Goal: Information Seeking & Learning: Learn about a topic

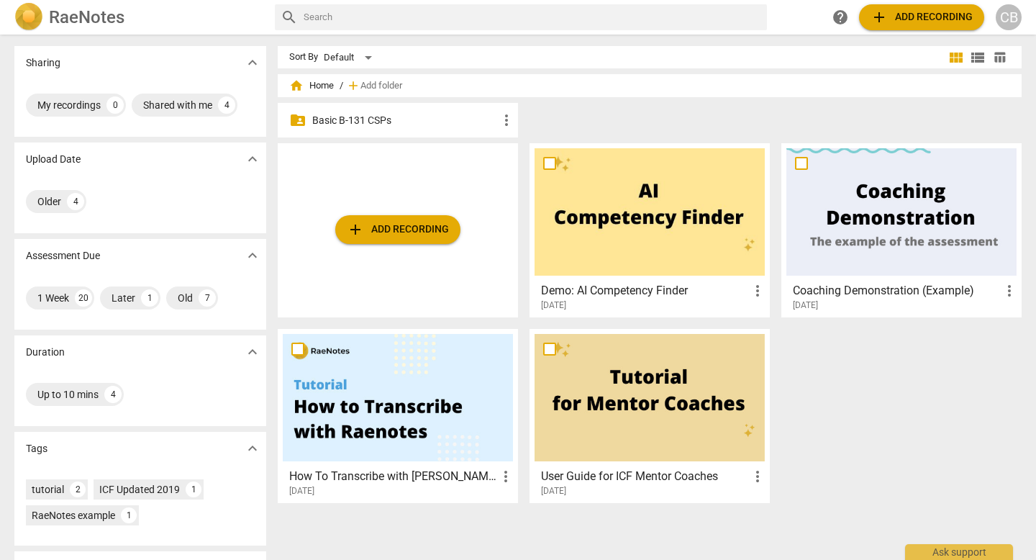
click at [412, 122] on p "Basic B-131 CSPs" at bounding box center [405, 120] width 186 height 15
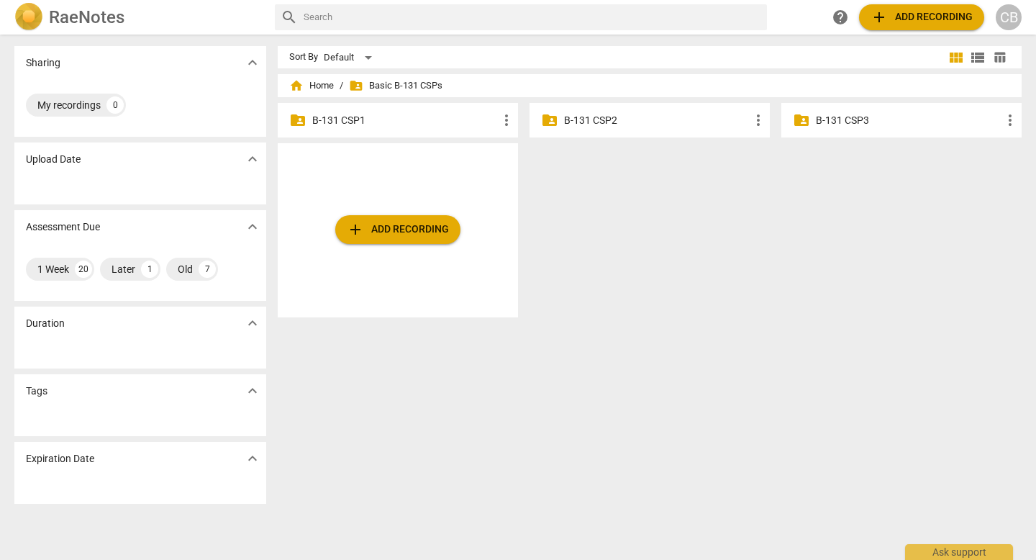
click at [599, 124] on p "B-131 CSP2" at bounding box center [657, 120] width 186 height 15
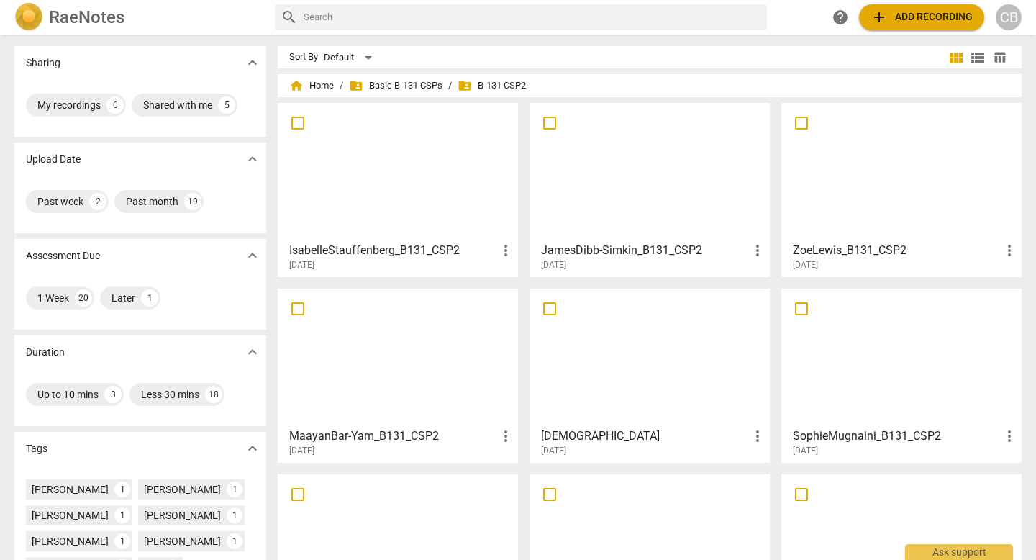
click at [880, 20] on span "add Add recording" at bounding box center [922, 17] width 102 height 17
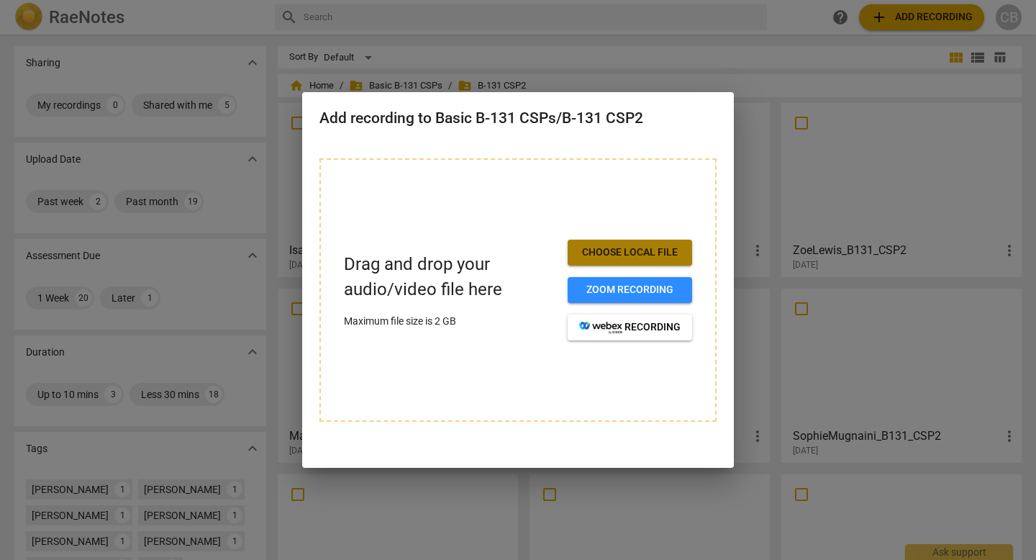
click at [636, 260] on span "Choose local file" at bounding box center [629, 252] width 101 height 14
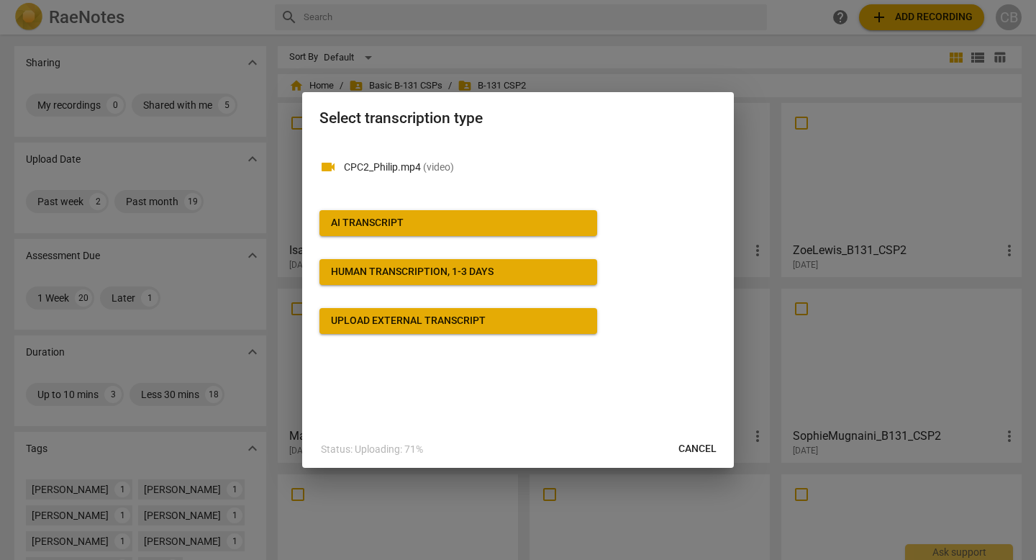
click at [567, 230] on span "AI Transcript" at bounding box center [458, 223] width 255 height 14
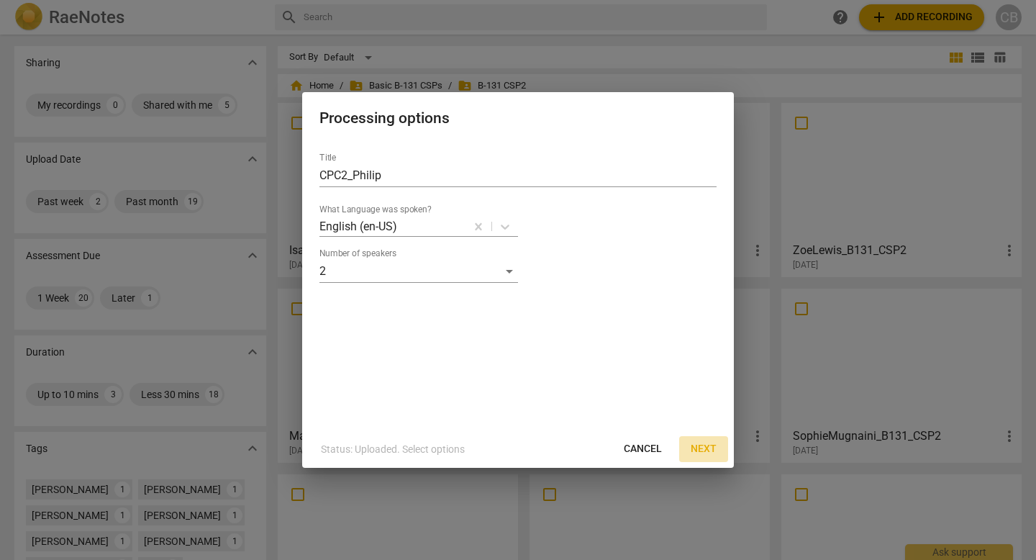
click at [706, 448] on span "Next" at bounding box center [704, 449] width 26 height 14
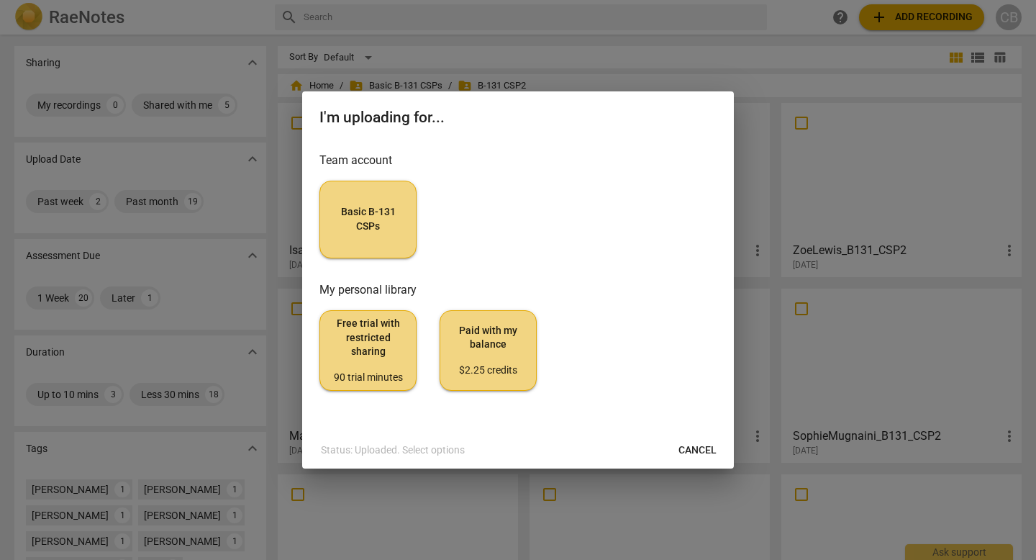
click at [376, 205] on span "Basic B-131 CSPs" at bounding box center [368, 219] width 73 height 28
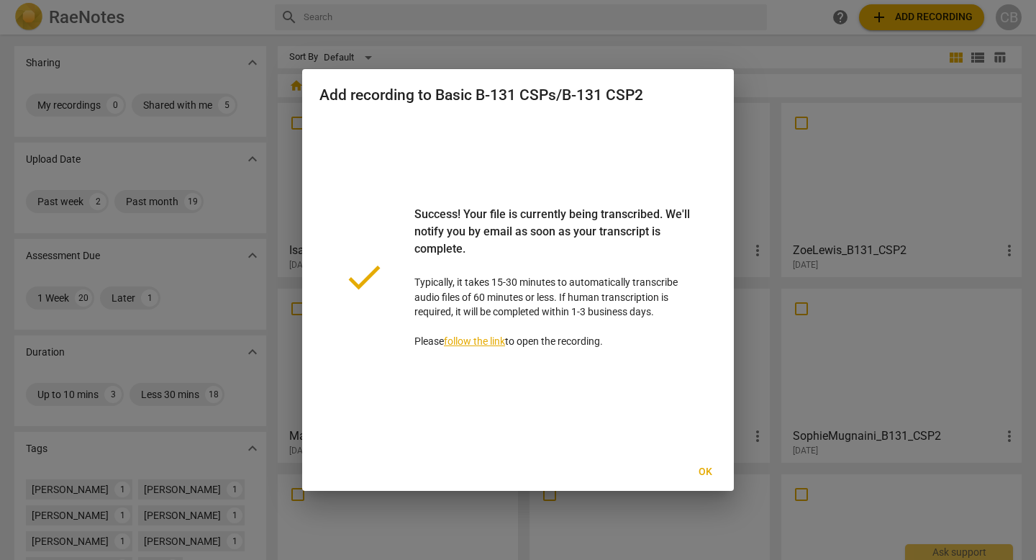
click at [505, 347] on link "follow the link" at bounding box center [474, 341] width 61 height 12
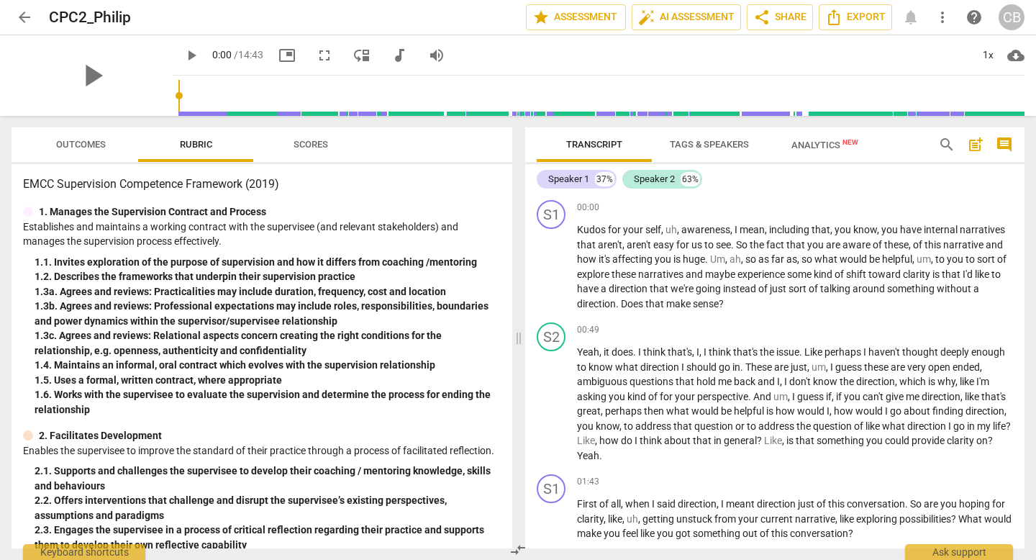
click at [313, 142] on span "Scores" at bounding box center [311, 144] width 35 height 11
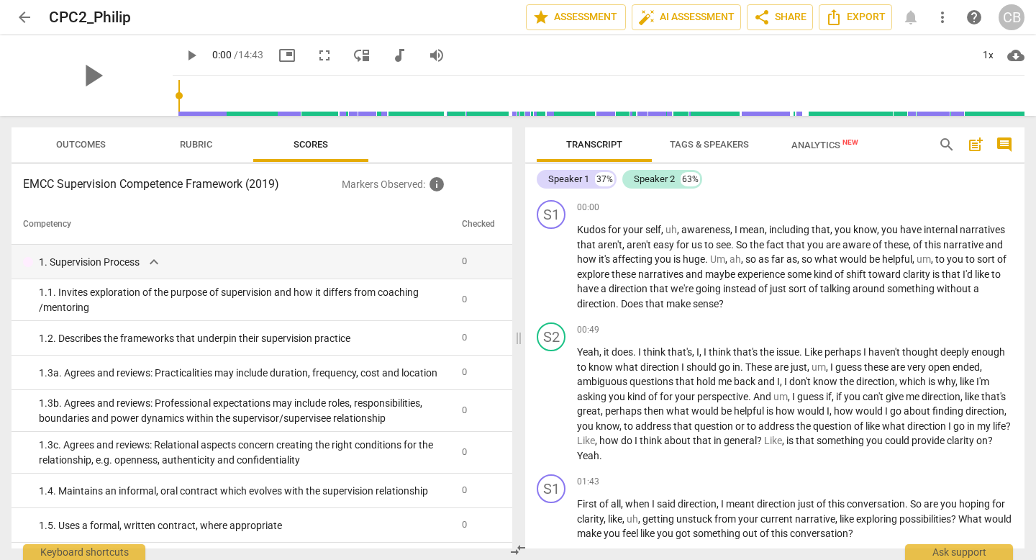
click at [101, 145] on span "Outcomes" at bounding box center [81, 144] width 50 height 11
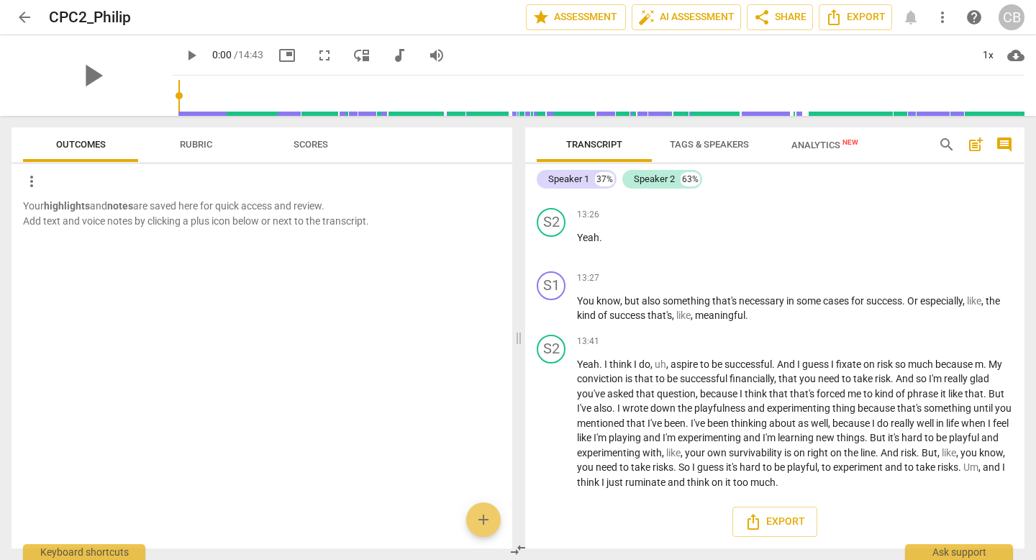
scroll to position [4293, 0]
click at [654, 24] on span "don't" at bounding box center [642, 18] width 24 height 12
click at [936, 24] on span "thinking" at bounding box center [955, 18] width 38 height 12
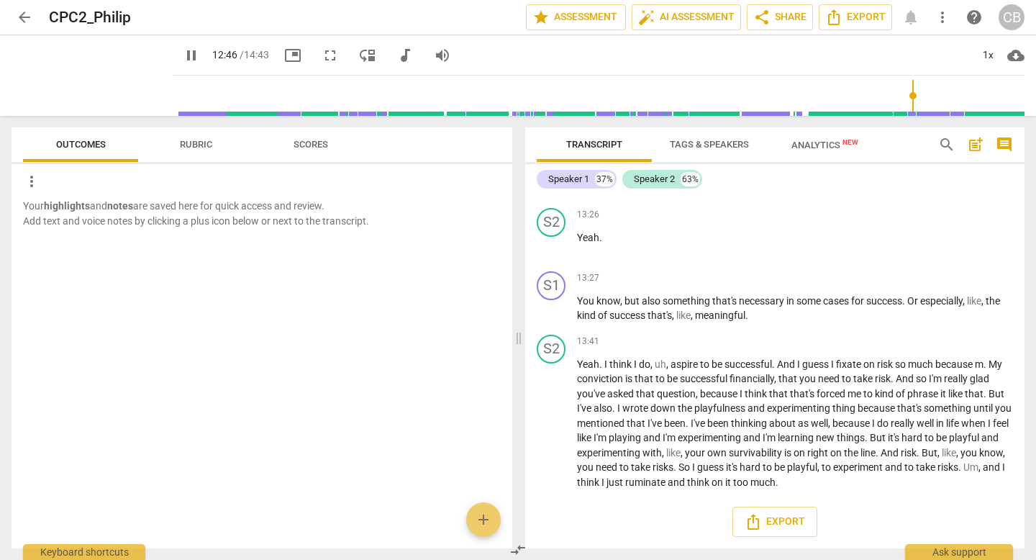
click at [552, 35] on span "pause" at bounding box center [551, 26] width 17 height 17
click at [552, 35] on span "play_arrow" at bounding box center [551, 26] width 17 height 17
click at [581, 24] on span "I" at bounding box center [579, 18] width 5 height 12
click at [577, 24] on span "I" at bounding box center [579, 18] width 5 height 12
click at [553, 35] on span "pause" at bounding box center [551, 26] width 17 height 17
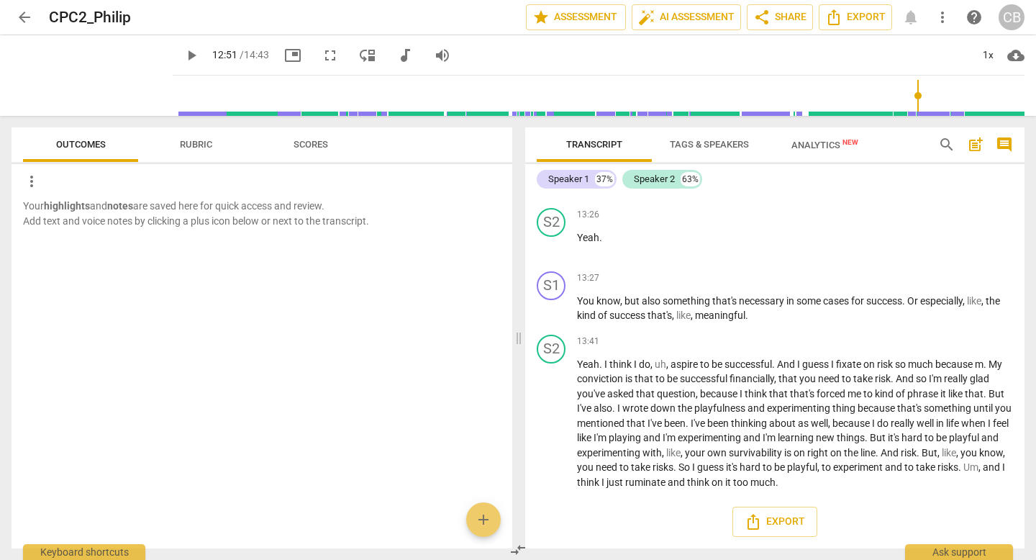
click at [553, 35] on span "play_arrow" at bounding box center [551, 26] width 17 height 17
click at [549, 415] on span "pause" at bounding box center [551, 423] width 17 height 17
type input "826"
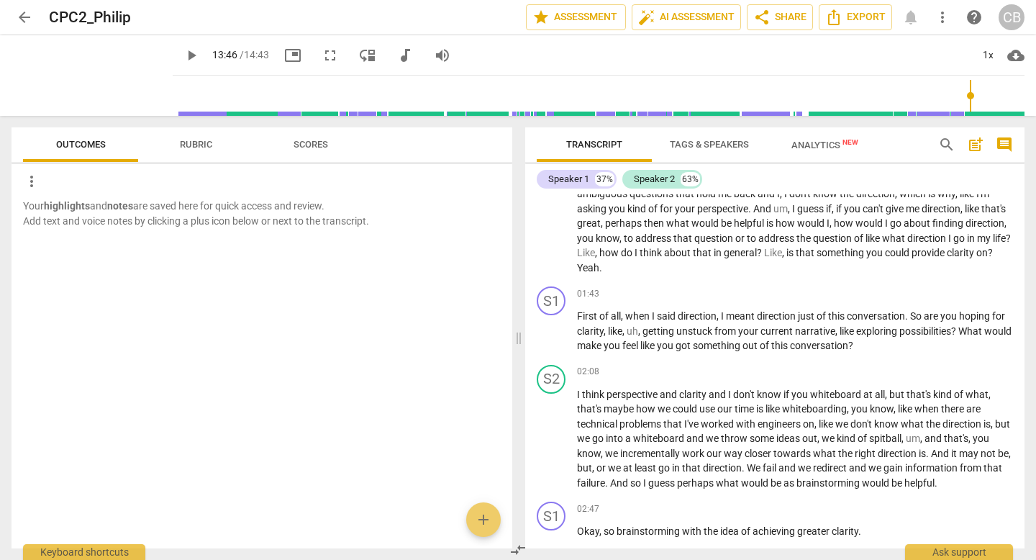
scroll to position [0, 0]
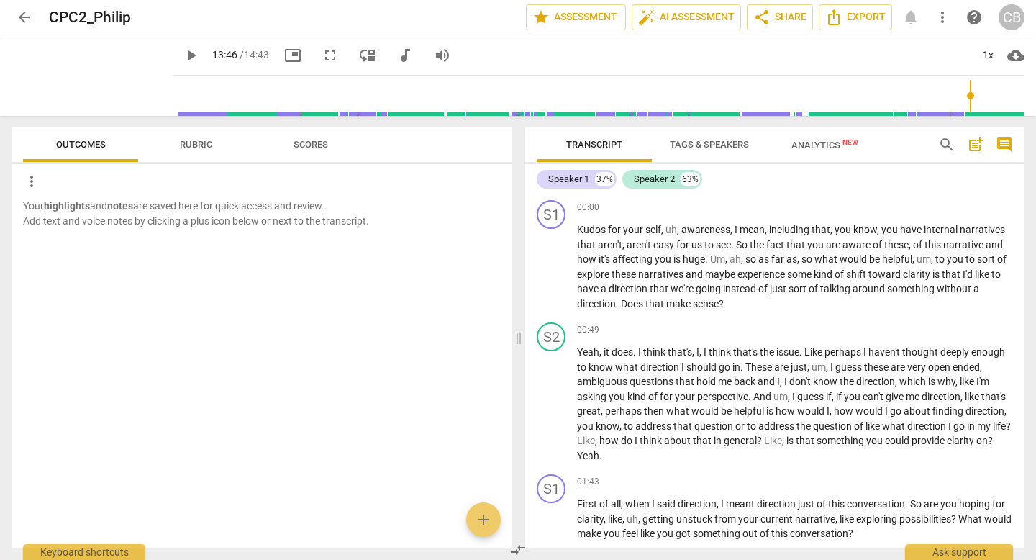
click at [976, 145] on span "post_add" at bounding box center [975, 144] width 17 height 17
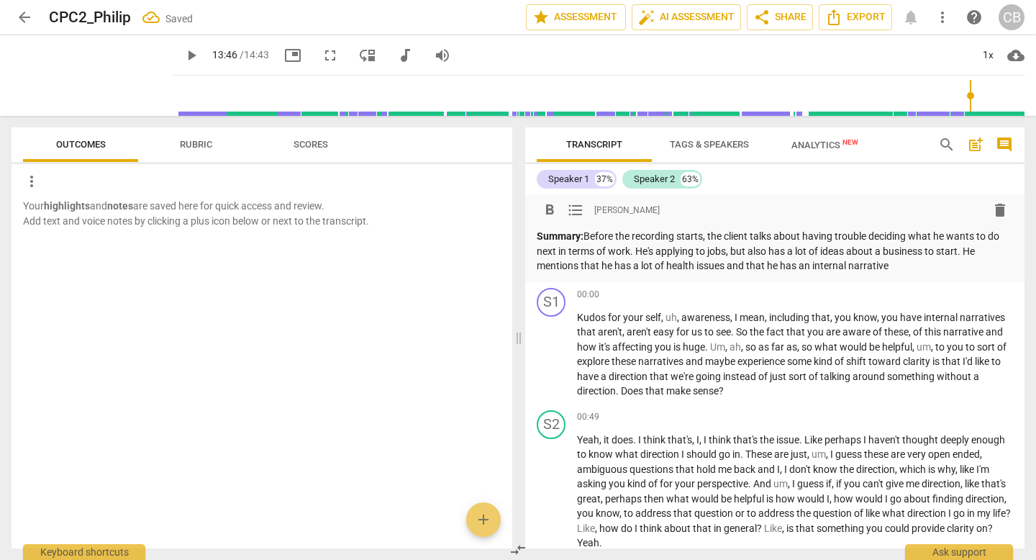
click at [754, 240] on p "Summary: Before the recording starts, the client talks about having trouble dec…" at bounding box center [775, 251] width 476 height 45
click at [760, 241] on p "Summary: Before the recording starts: the client talks about having trouble dec…" at bounding box center [775, 251] width 476 height 45
click at [787, 273] on p "Summary: Before the recording starts: The client talks about having trouble dec…" at bounding box center [775, 251] width 476 height 45
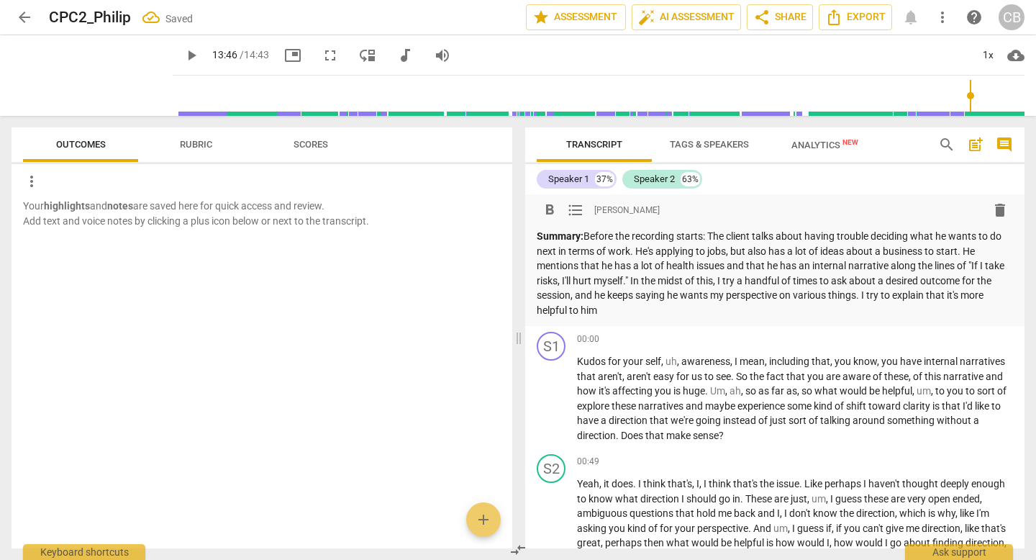
click at [637, 317] on p "Summary: Before the recording starts: The client talks about having trouble dec…" at bounding box center [775, 273] width 476 height 89
click at [689, 317] on p "Summary: Before the recording starts: The client talks about having trouble dec…" at bounding box center [775, 273] width 476 height 89
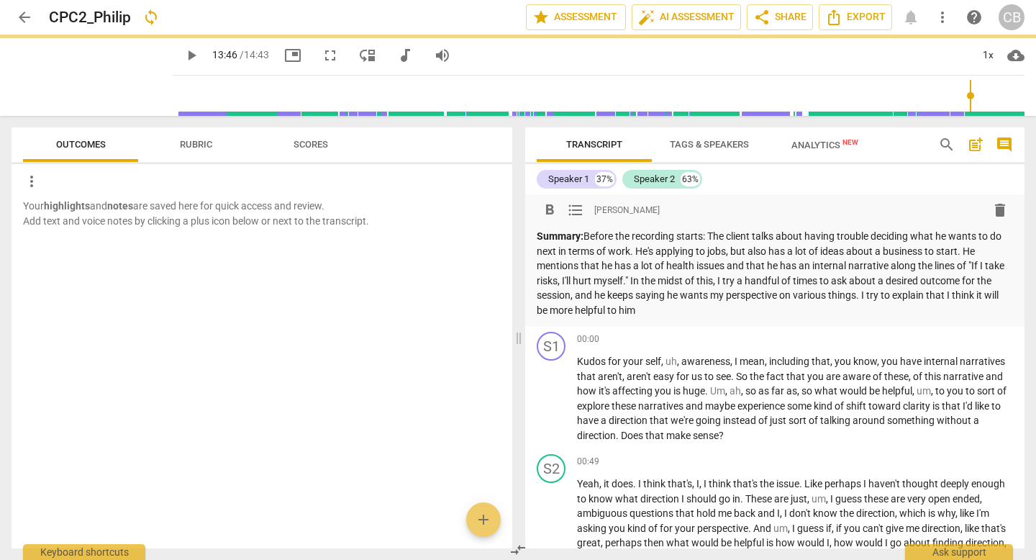
click at [839, 317] on p "Summary: Before the recording starts: The client talks about having trouble dec…" at bounding box center [775, 273] width 476 height 89
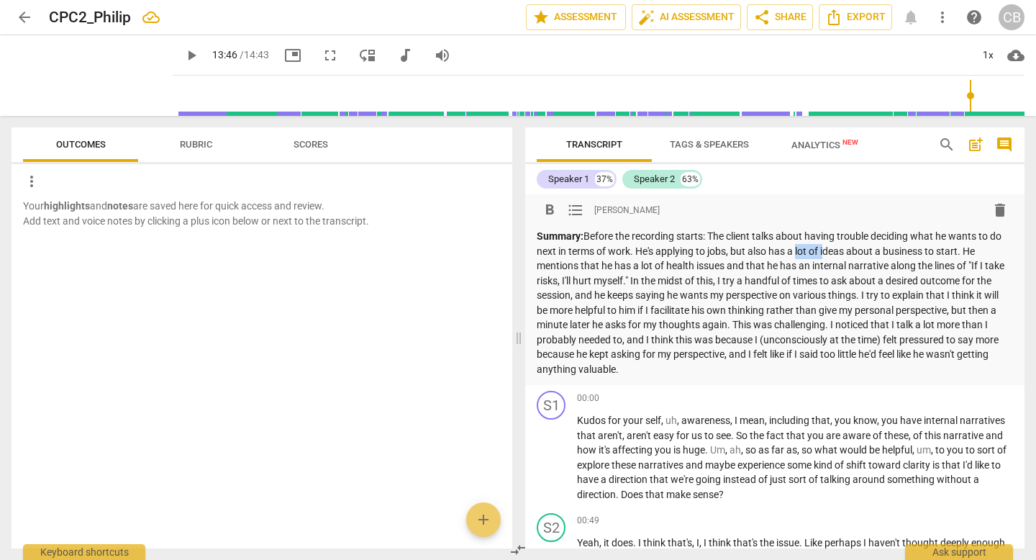
drag, startPoint x: 562, startPoint y: 275, endPoint x: 600, endPoint y: 276, distance: 38.2
click at [600, 276] on p "Summary: Before the recording starts: The client talks about having trouble dec…" at bounding box center [775, 303] width 476 height 148
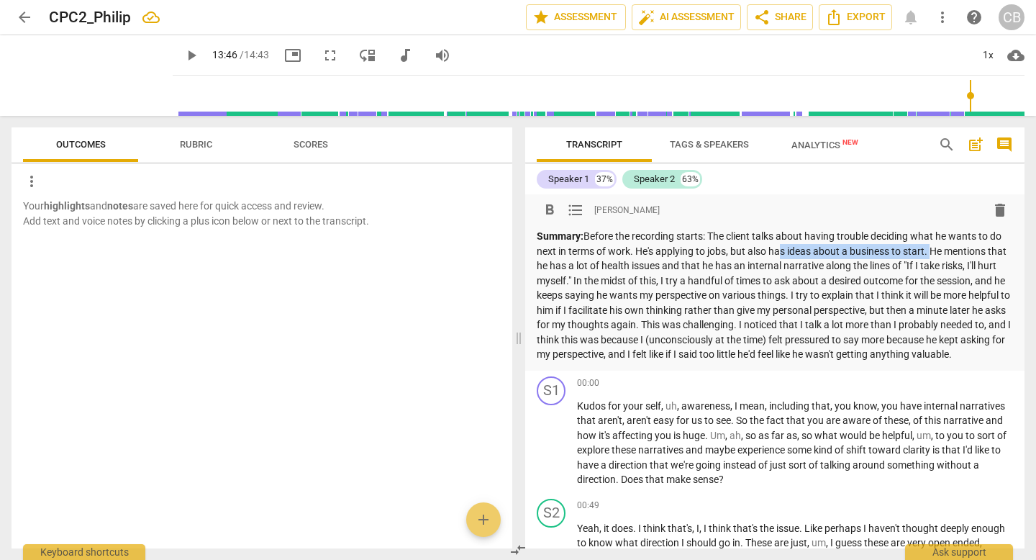
drag, startPoint x: 537, startPoint y: 276, endPoint x: 733, endPoint y: 279, distance: 195.8
click at [733, 279] on p "Summary: Before the recording starts: The client talks about having trouble dec…" at bounding box center [775, 295] width 476 height 133
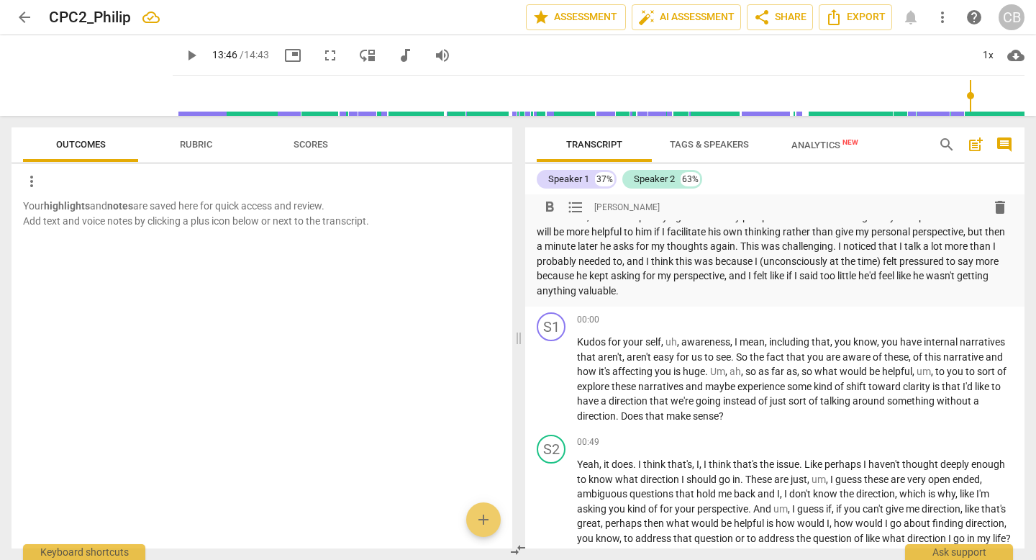
scroll to position [83, 0]
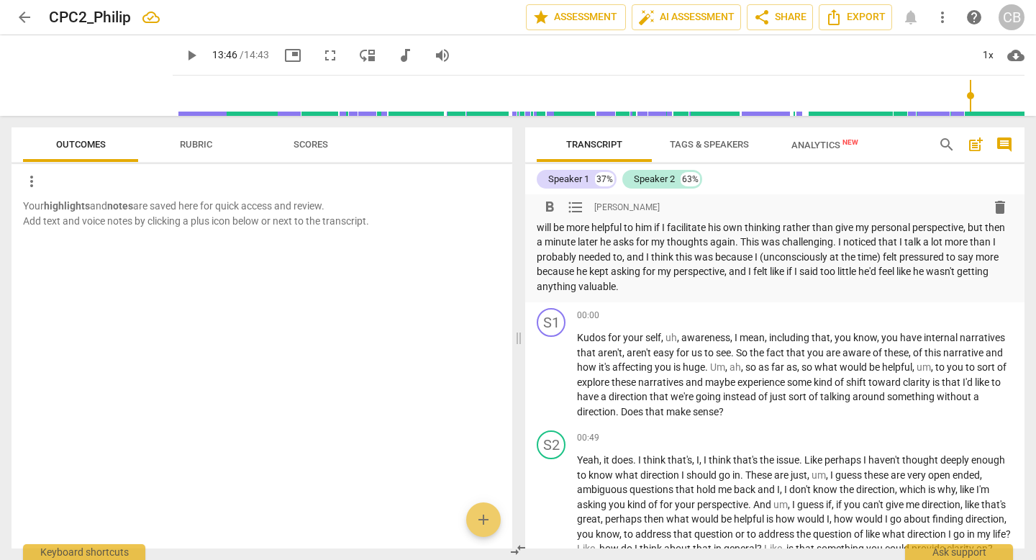
click at [911, 294] on p "Summary: Before the recording starts: The client talks about having trouble dec…" at bounding box center [775, 220] width 476 height 148
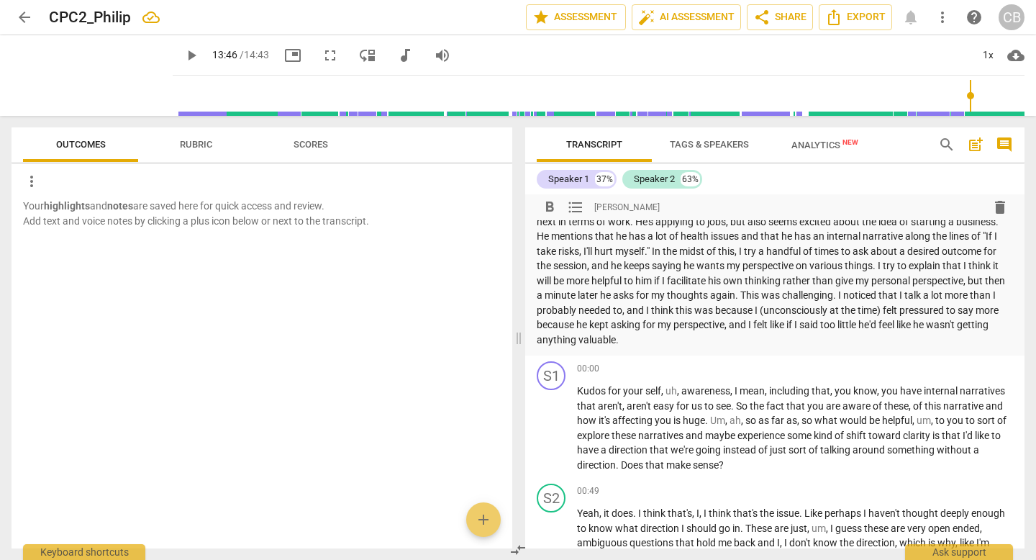
scroll to position [26, 0]
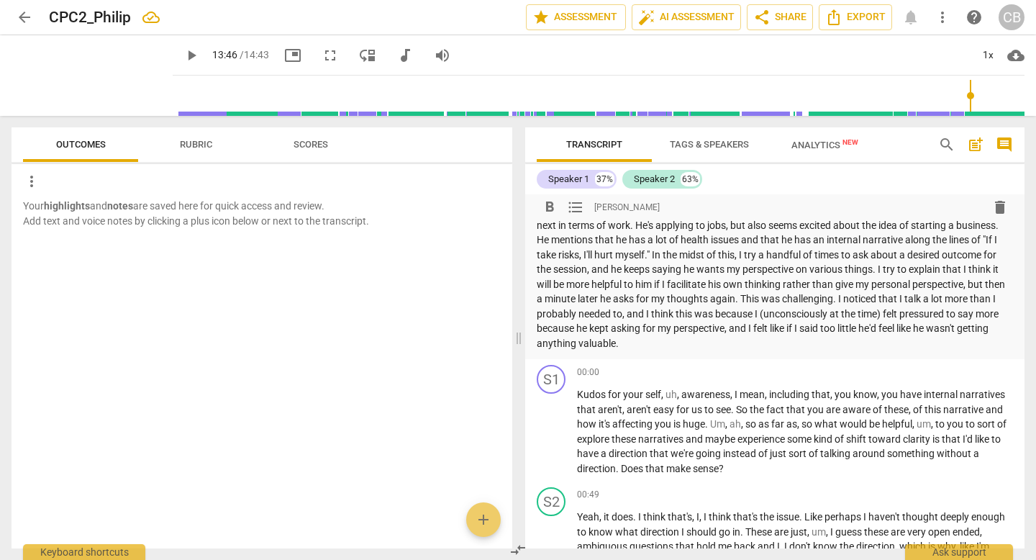
click at [911, 350] on p "Summary: Before the recording starts: The client talks about having trouble dec…" at bounding box center [775, 277] width 476 height 148
drag, startPoint x: 658, startPoint y: 379, endPoint x: 705, endPoint y: 386, distance: 48.0
click at [705, 350] on p "Summary: Before the recording starts: The client talks about having trouble dec…" at bounding box center [775, 277] width 476 height 148
click at [774, 350] on p "Summary: Before the recording starts: The client talks about having trouble dec…" at bounding box center [775, 277] width 476 height 148
drag, startPoint x: 716, startPoint y: 377, endPoint x: 738, endPoint y: 380, distance: 22.5
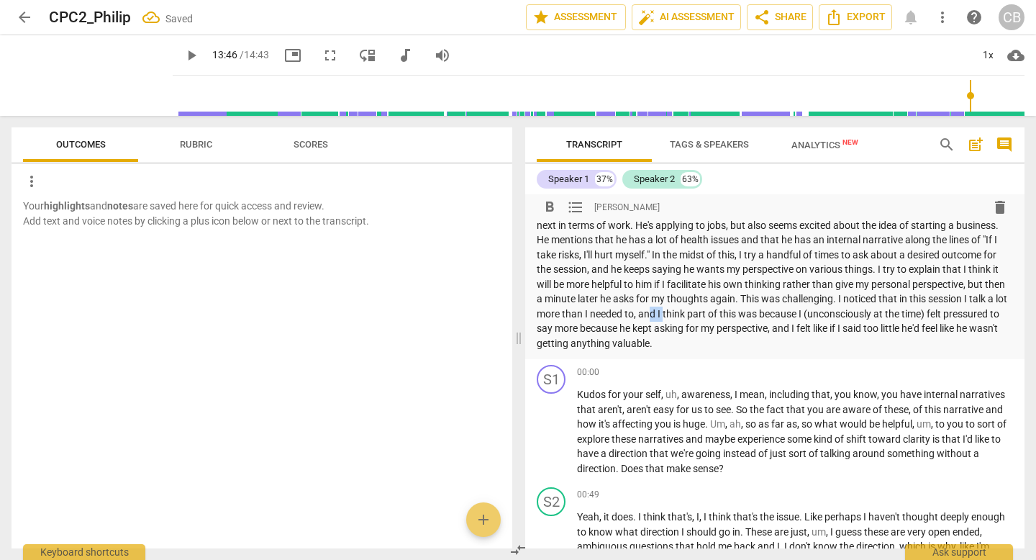
click at [738, 350] on p "Summary: Before the recording starts: The client talks about having trouble dec…" at bounding box center [775, 277] width 476 height 148
click at [774, 350] on p "Summary: Before the recording starts: The client talks about having trouble dec…" at bounding box center [775, 277] width 476 height 148
drag, startPoint x: 851, startPoint y: 382, endPoint x: 788, endPoint y: 386, distance: 62.7
click at [788, 350] on p "Summary: Before the recording starts: The client talks about having trouble dec…" at bounding box center [775, 277] width 476 height 148
click at [919, 350] on p "Summary: Before the recording starts: The client talks about having trouble dec…" at bounding box center [775, 277] width 476 height 148
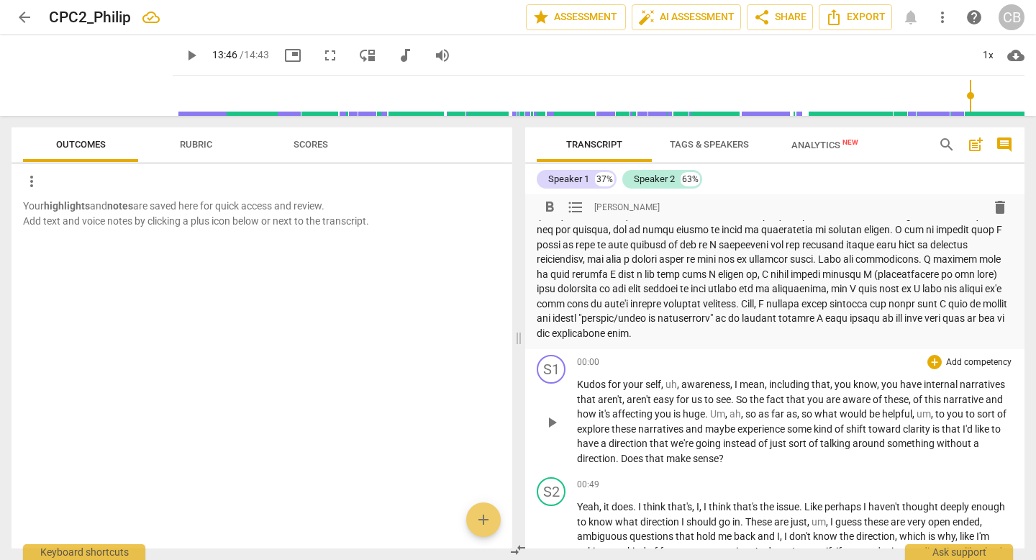
scroll to position [76, 0]
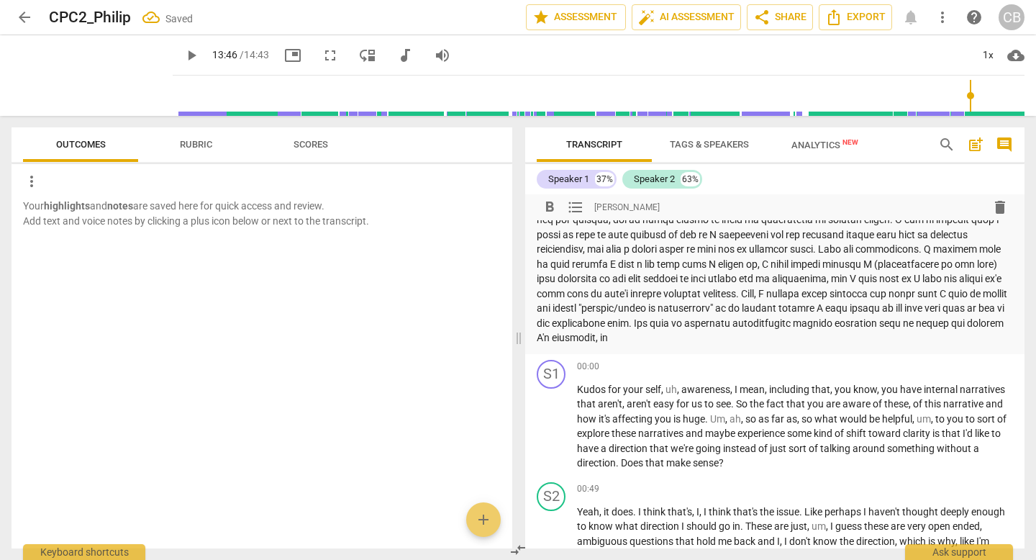
click at [851, 345] on p "Summary:" at bounding box center [775, 249] width 476 height 192
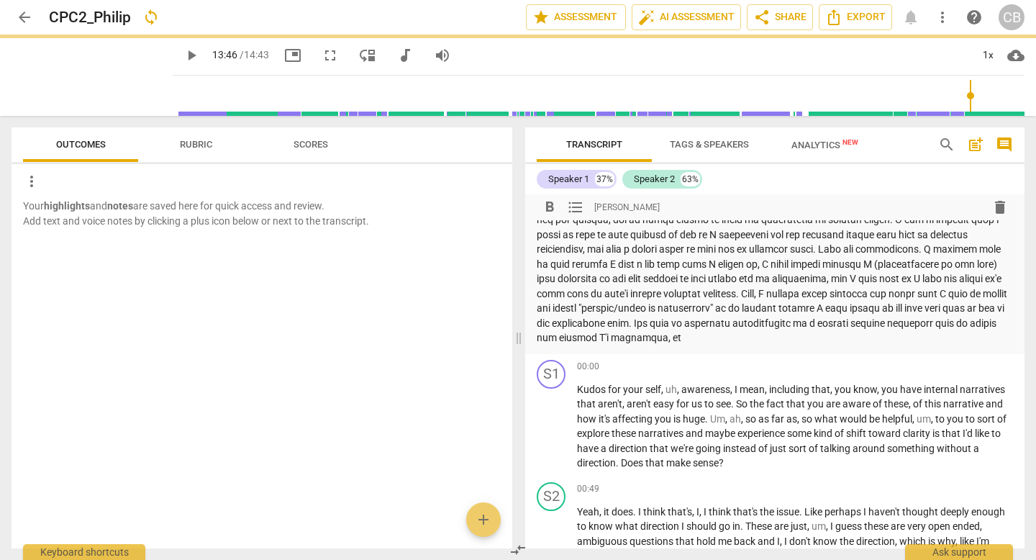
click at [861, 345] on p "Summary:" at bounding box center [775, 249] width 476 height 192
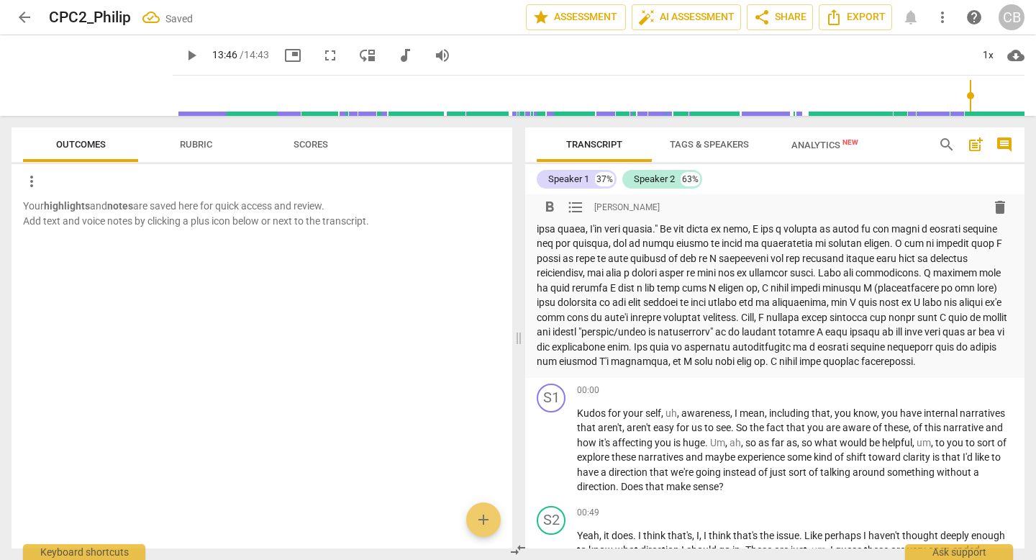
scroll to position [56, 0]
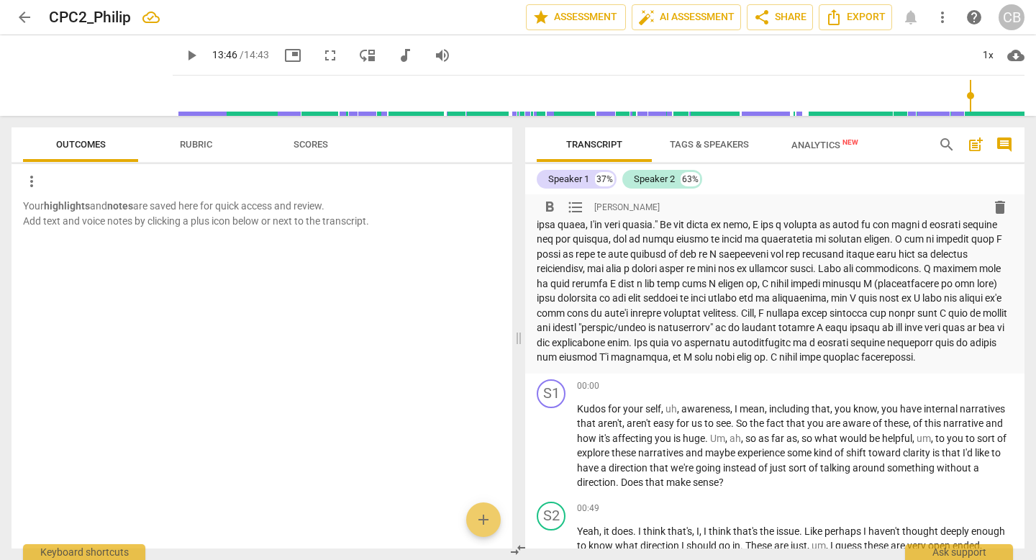
click at [628, 294] on p "Summary:" at bounding box center [775, 269] width 476 height 192
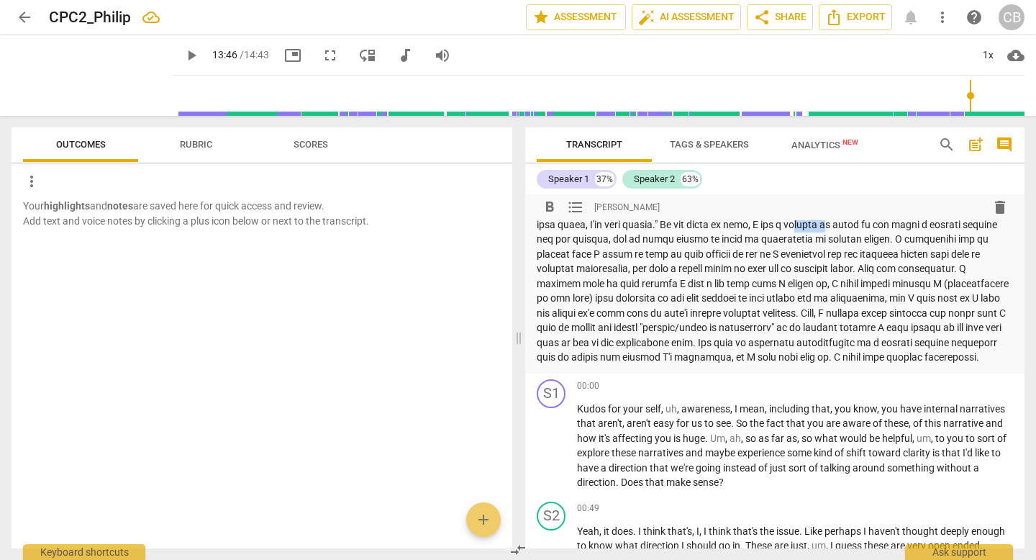
drag, startPoint x: 802, startPoint y: 255, endPoint x: 844, endPoint y: 255, distance: 41.7
click at [844, 255] on p "Summary:" at bounding box center [775, 269] width 476 height 192
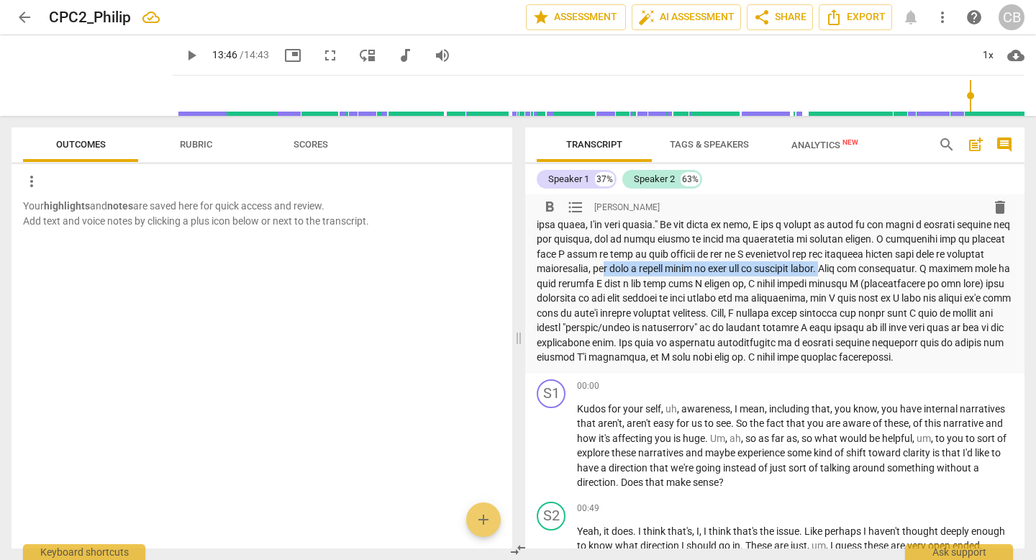
drag, startPoint x: 918, startPoint y: 311, endPoint x: 776, endPoint y: 334, distance: 142.9
click at [776, 334] on p "Summary:" at bounding box center [775, 269] width 476 height 192
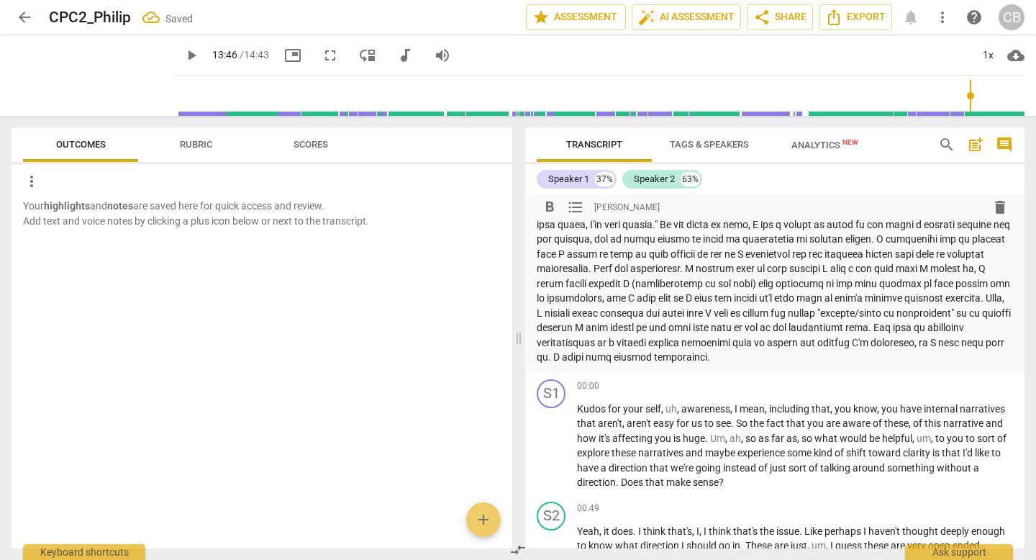
click at [917, 310] on p "Summary:" at bounding box center [775, 269] width 476 height 192
drag, startPoint x: 917, startPoint y: 310, endPoint x: 599, endPoint y: 334, distance: 318.2
click at [599, 334] on p "Summary:" at bounding box center [775, 269] width 476 height 192
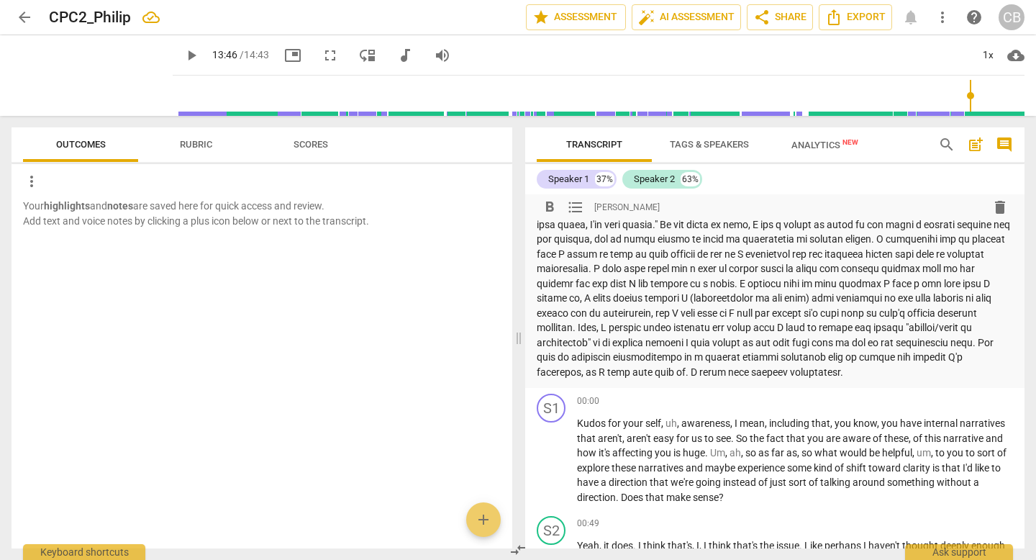
click at [732, 348] on p "Summary:" at bounding box center [775, 276] width 476 height 207
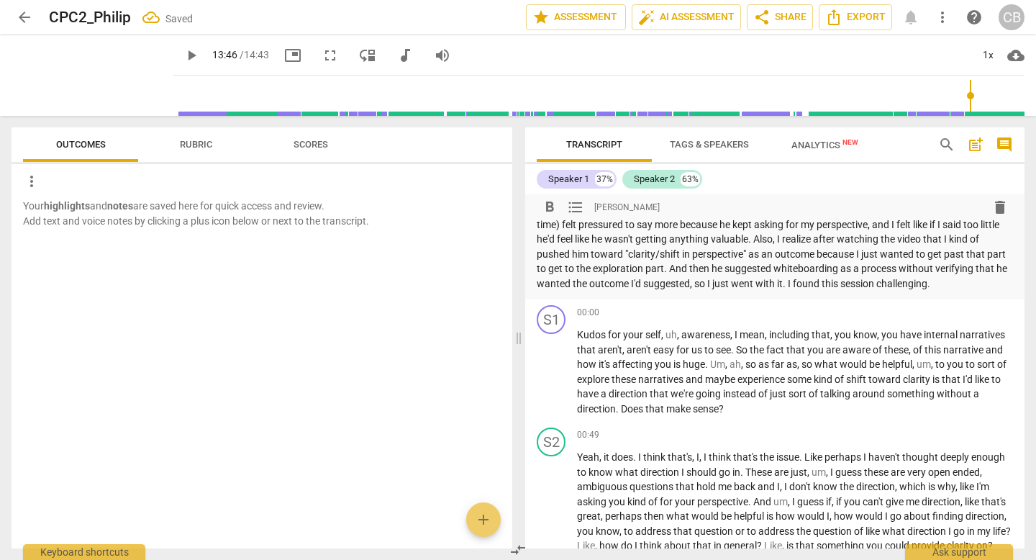
scroll to position [151, 0]
click at [915, 290] on p "I noticed that in this session I talk a lot more than I needed to, I think part…" at bounding box center [775, 245] width 476 height 89
click at [959, 290] on p "I noticed that in this session I talk a lot more than I needed to, I think part…" at bounding box center [775, 245] width 476 height 89
click at [795, 290] on p "I noticed that in this session I talk a lot more than I needed to, I think part…" at bounding box center [775, 245] width 476 height 89
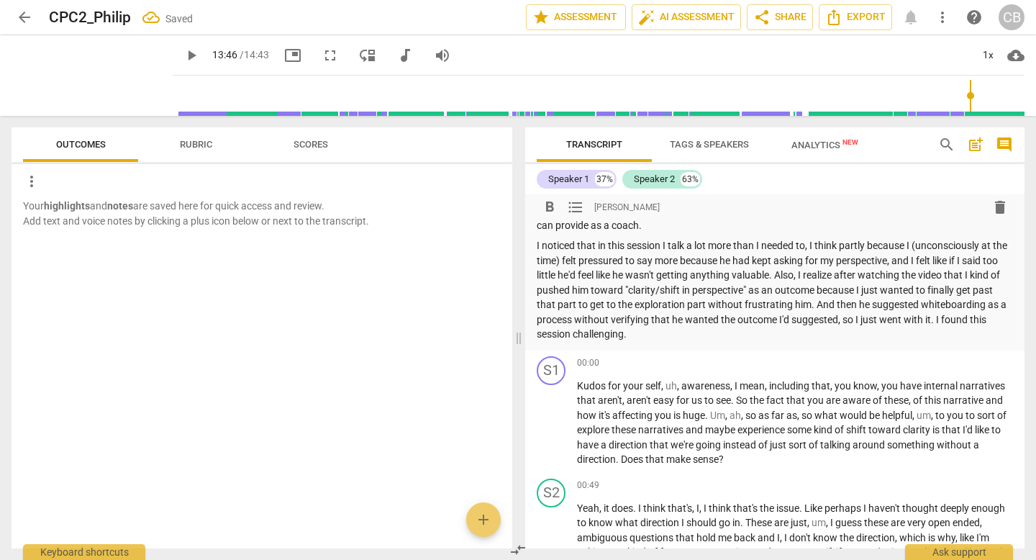
scroll to position [112, 0]
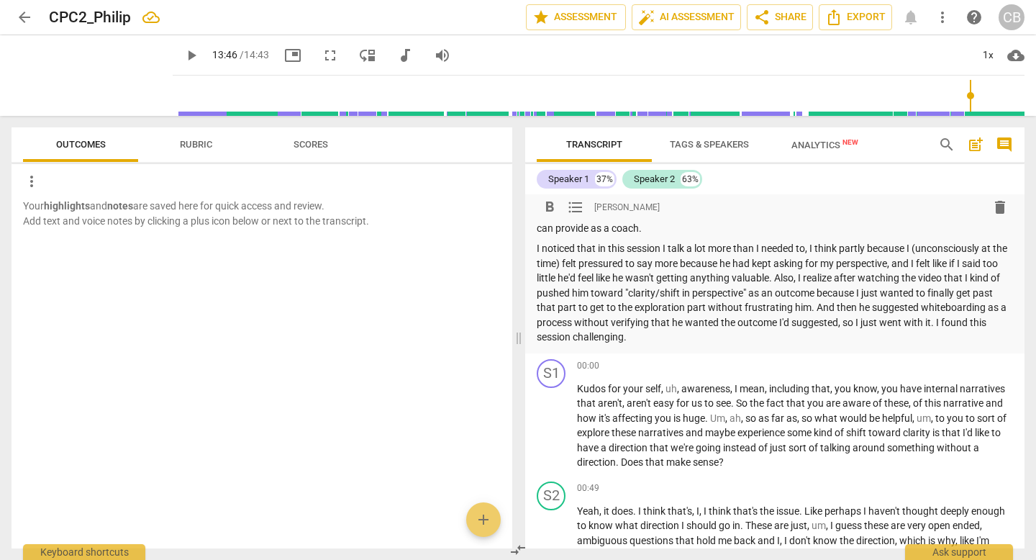
drag, startPoint x: 787, startPoint y: 446, endPoint x: 889, endPoint y: 457, distance: 102.0
click at [889, 353] on div "format_bold format_list_bulleted [PERSON_NAME] delete Summary: Before the recor…" at bounding box center [774, 218] width 499 height 271
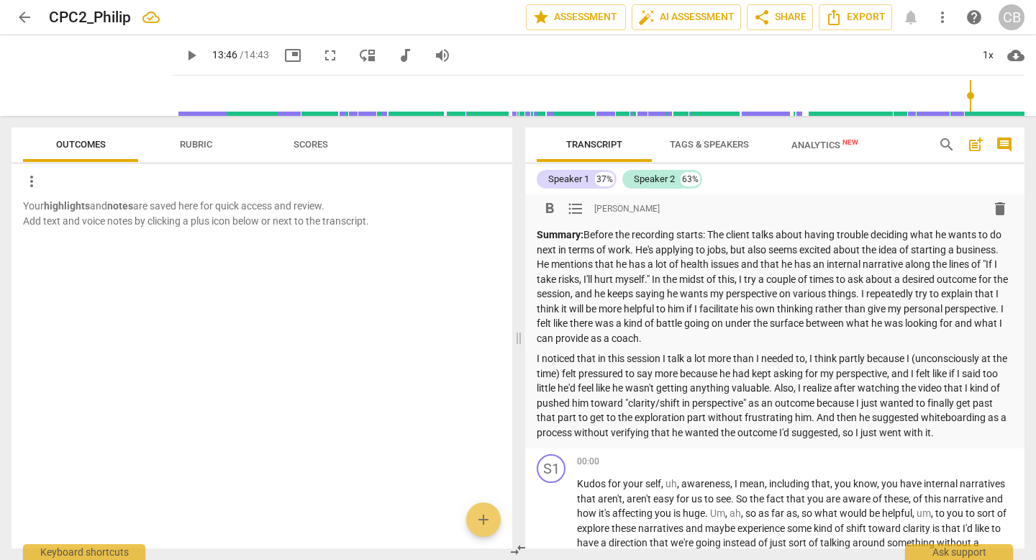
scroll to position [0, 0]
click at [601, 239] on p "Summary: Before the recording starts: The client talks about having trouble dec…" at bounding box center [775, 288] width 476 height 118
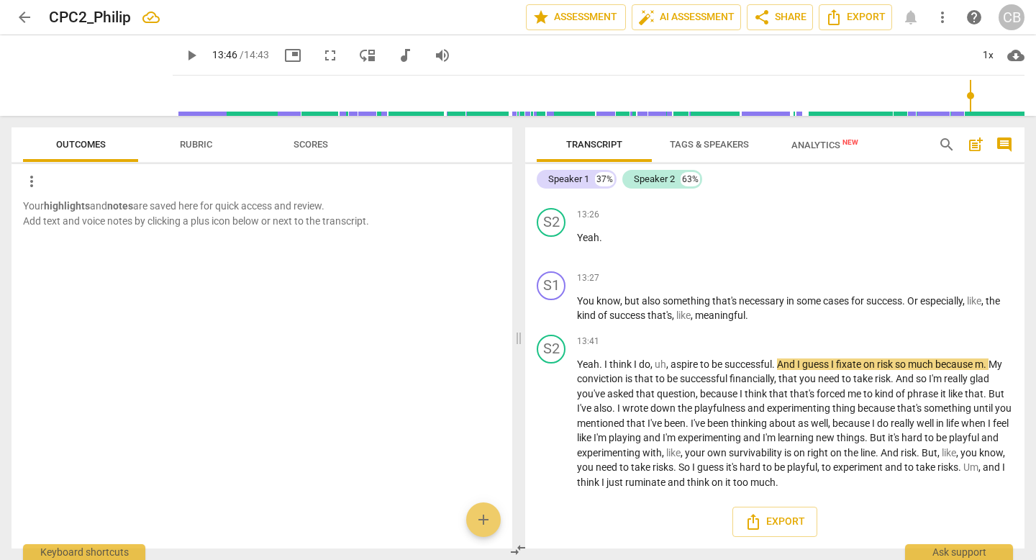
scroll to position [5025, 0]
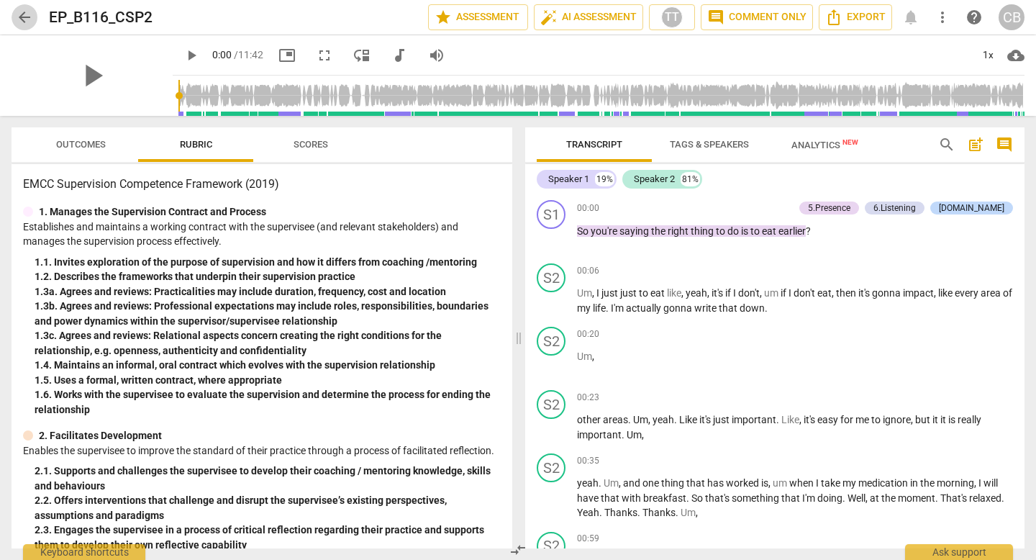
click at [23, 16] on span "arrow_back" at bounding box center [24, 17] width 17 height 17
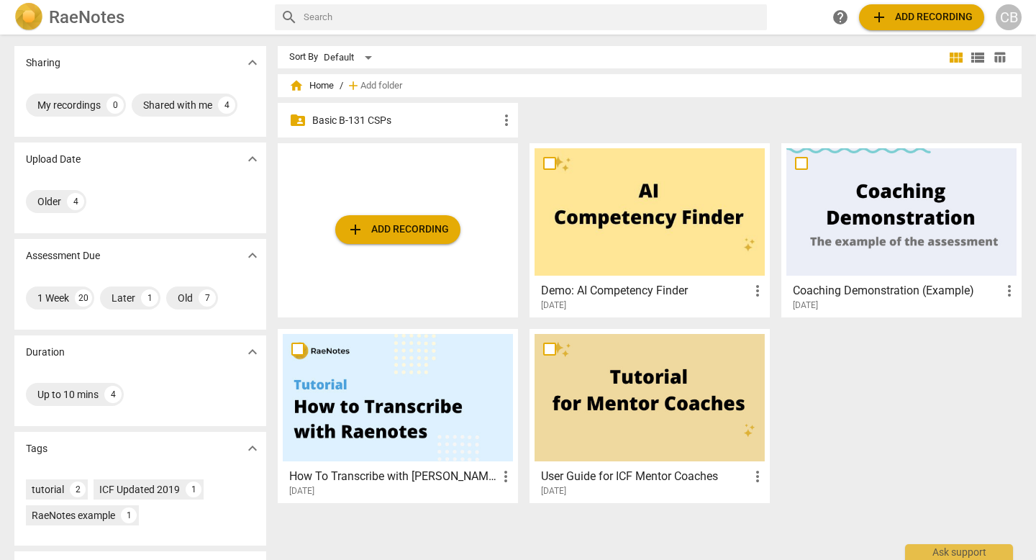
click at [361, 121] on p "Basic B-131 CSPs" at bounding box center [405, 120] width 186 height 15
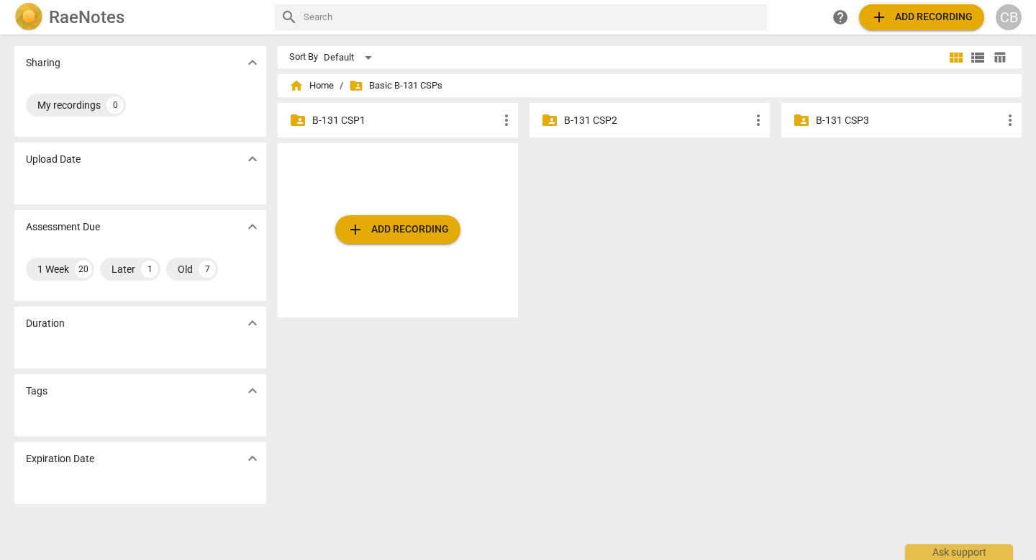
click at [598, 120] on p "B-131 CSP2" at bounding box center [657, 120] width 186 height 15
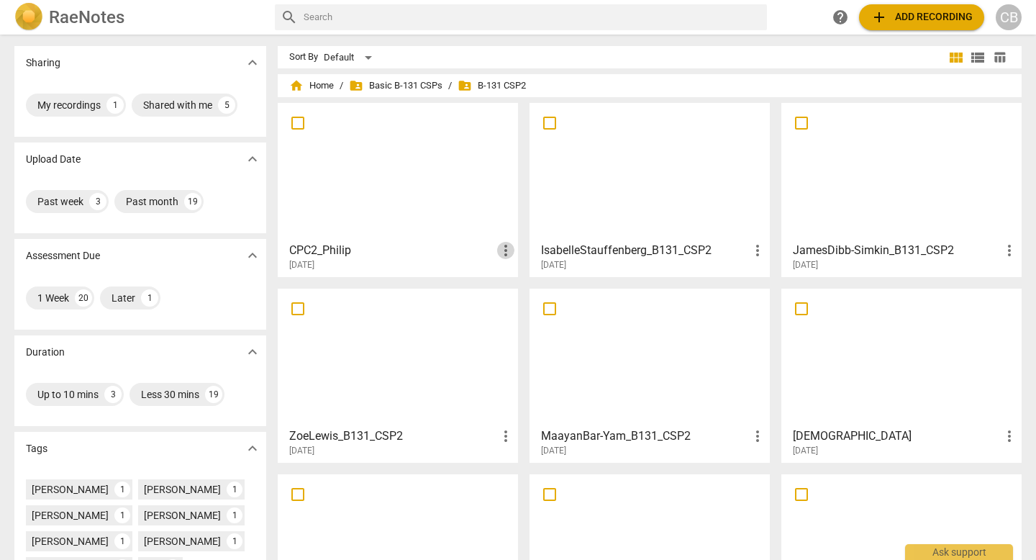
click at [502, 244] on span "more_vert" at bounding box center [505, 250] width 17 height 17
click at [443, 263] on div at bounding box center [518, 280] width 1036 height 560
click at [349, 245] on h3 "CPC2_Philip" at bounding box center [393, 250] width 208 height 17
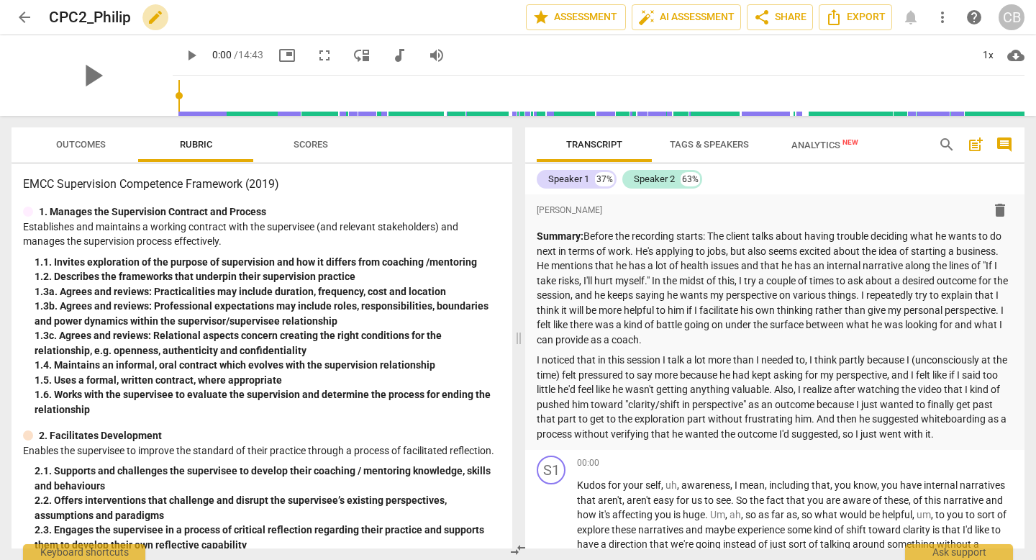
click at [164, 16] on span "edit" at bounding box center [155, 17] width 17 height 17
type input "C"
type input "Basic"
click at [30, 21] on span "arrow_back" at bounding box center [24, 17] width 17 height 17
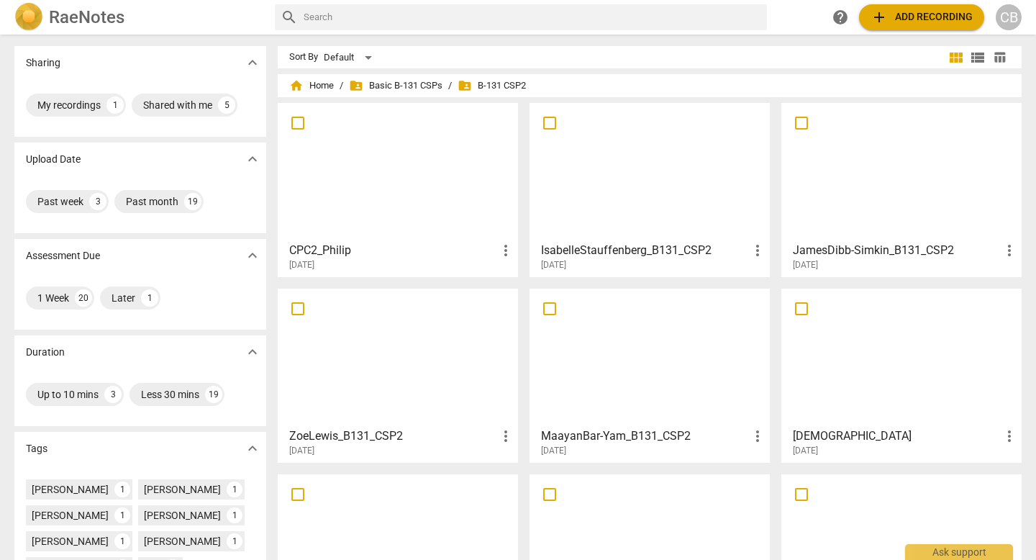
click at [352, 242] on h3 "CPC2_Philip" at bounding box center [393, 250] width 208 height 17
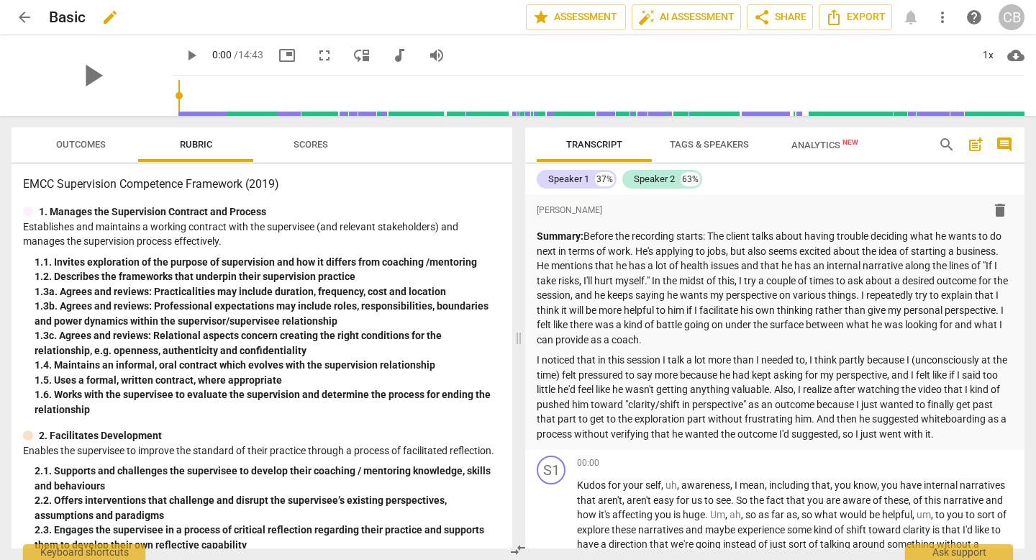
click at [96, 17] on div "Basic edit" at bounding box center [282, 17] width 466 height 26
click at [119, 15] on span "edit" at bounding box center [109, 17] width 17 height 17
click at [49, 17] on input "B-131_CSP2" at bounding box center [256, 17] width 414 height 27
type input "Cheryl Browne_B-131_CSP2"
click at [22, 15] on span "arrow_back" at bounding box center [24, 17] width 17 height 17
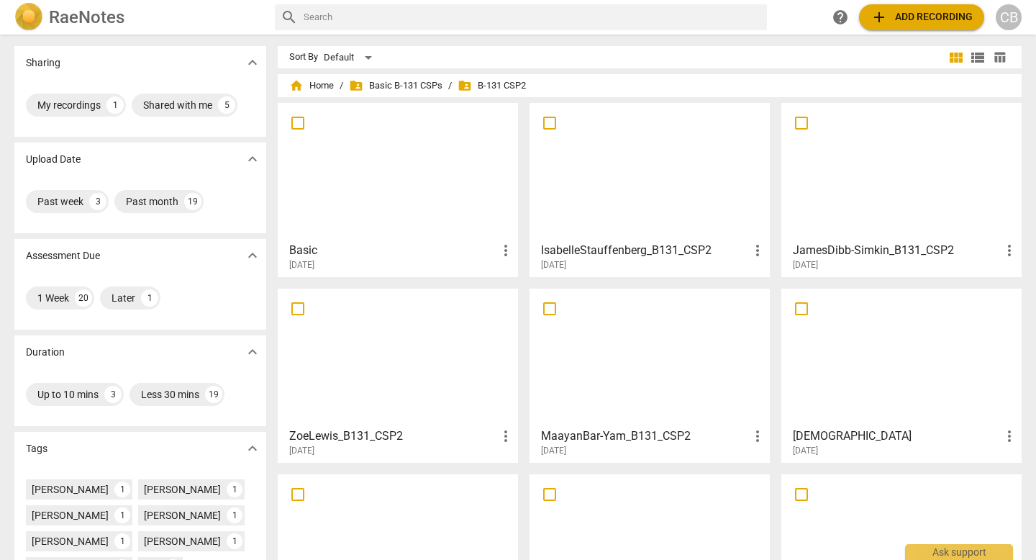
click at [504, 247] on span "more_vert" at bounding box center [505, 250] width 17 height 17
click at [435, 261] on div at bounding box center [518, 280] width 1036 height 560
click at [415, 207] on div at bounding box center [398, 171] width 230 height 127
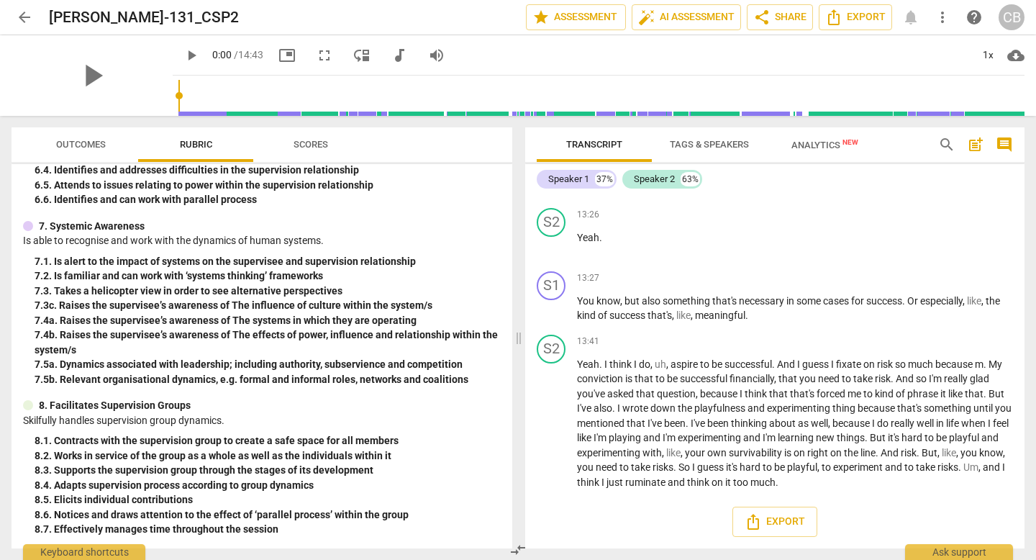
scroll to position [5025, 0]
click at [22, 17] on span "arrow_back" at bounding box center [24, 17] width 17 height 17
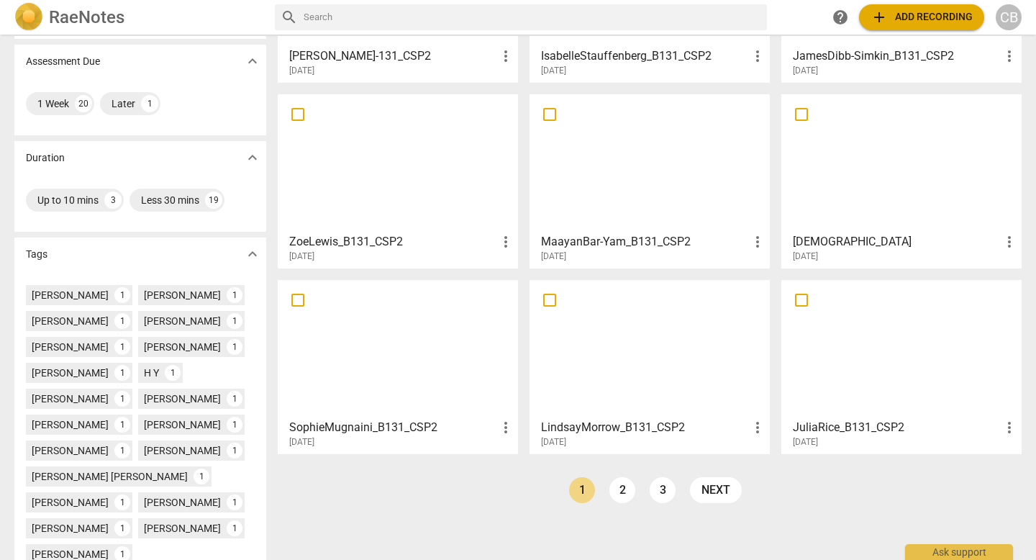
scroll to position [207, 0]
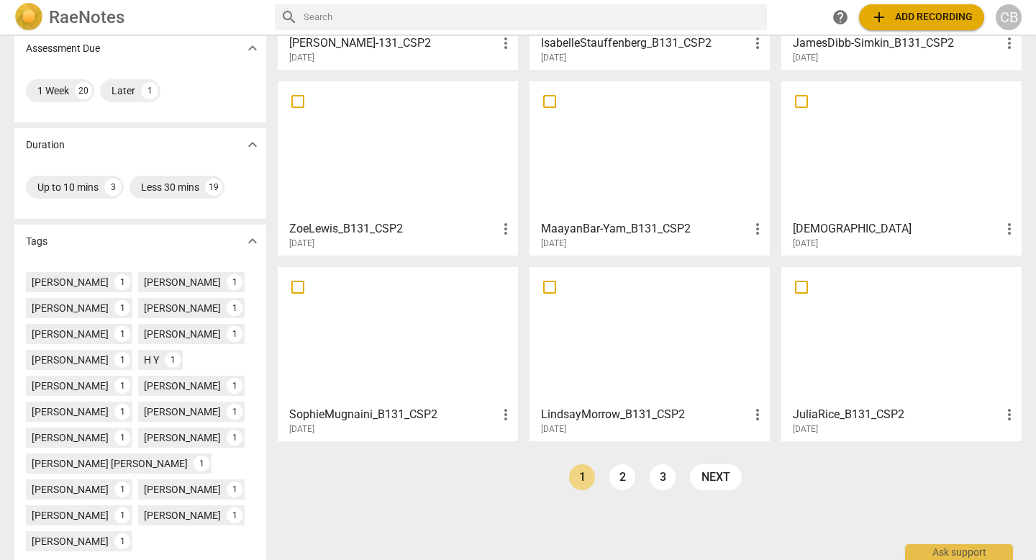
click at [848, 406] on h3 "JuliaRice_B131_CSP2" at bounding box center [897, 414] width 208 height 17
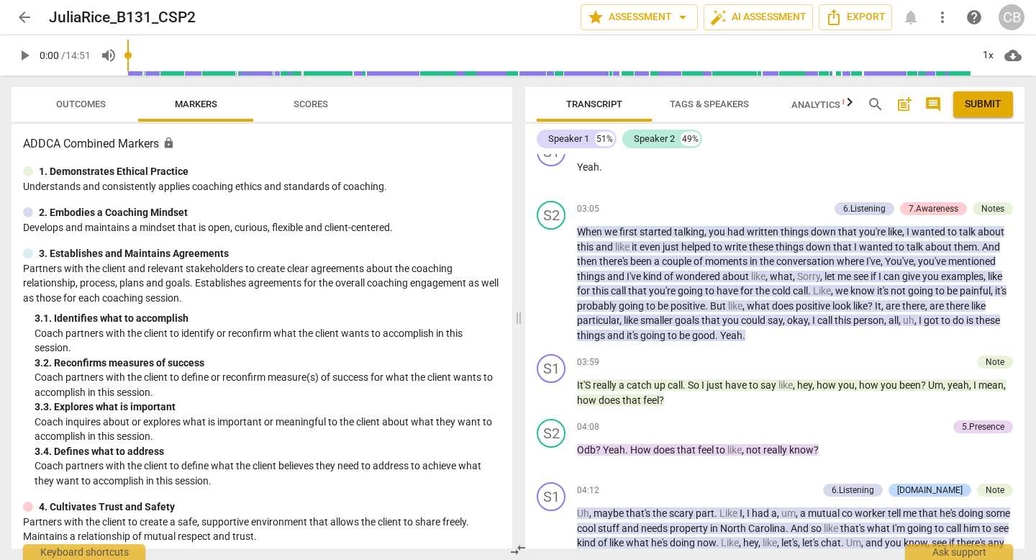
scroll to position [1980, 0]
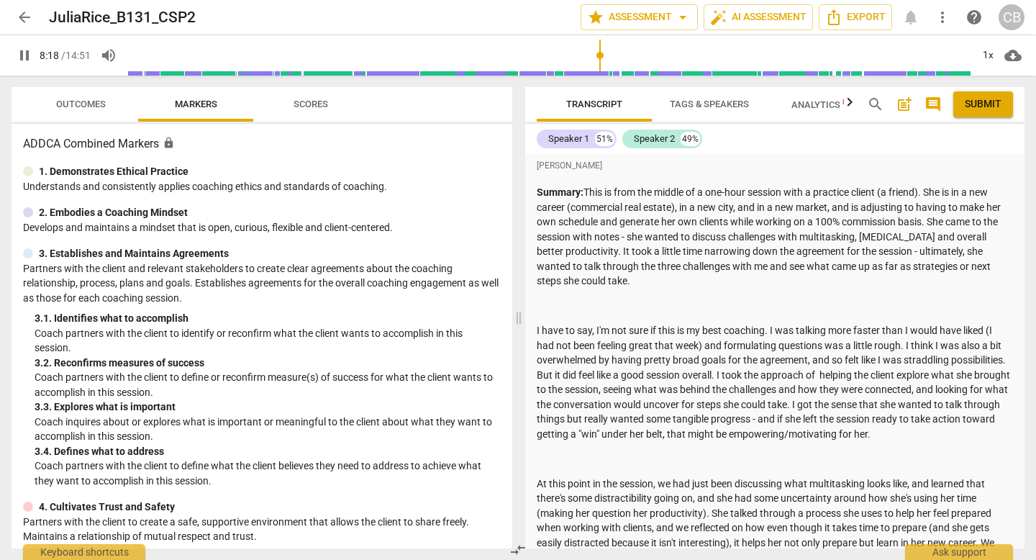
scroll to position [4238, 0]
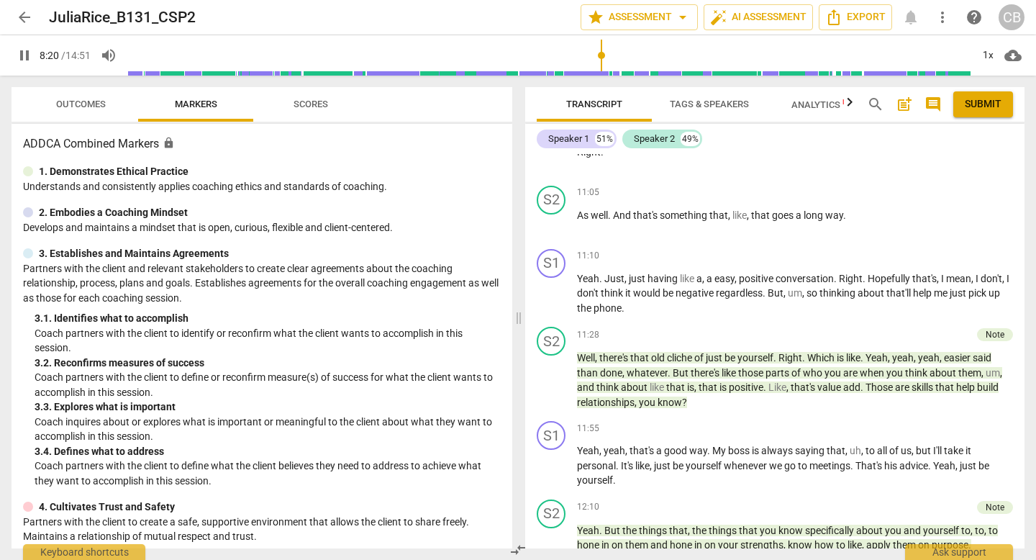
type input "501"
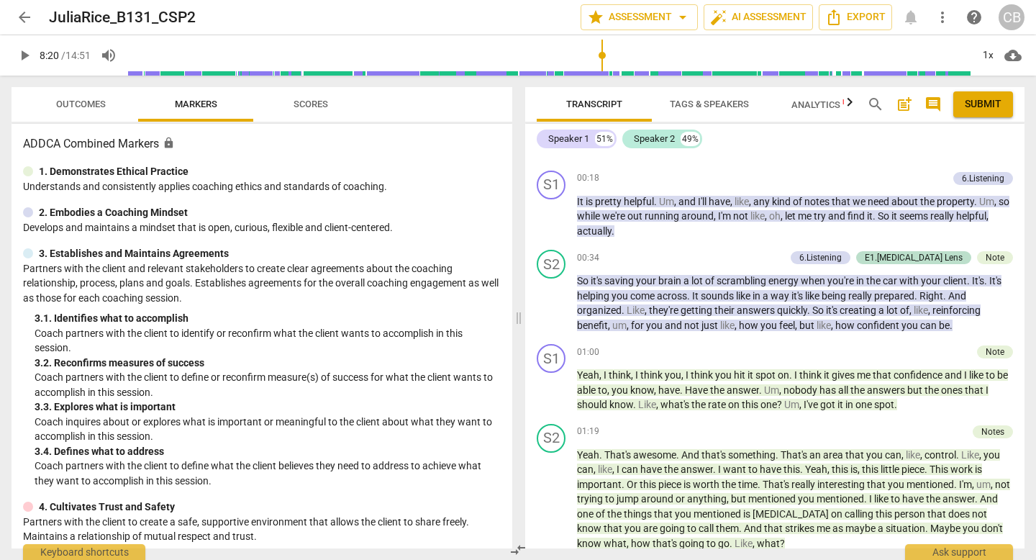
scroll to position [748, 0]
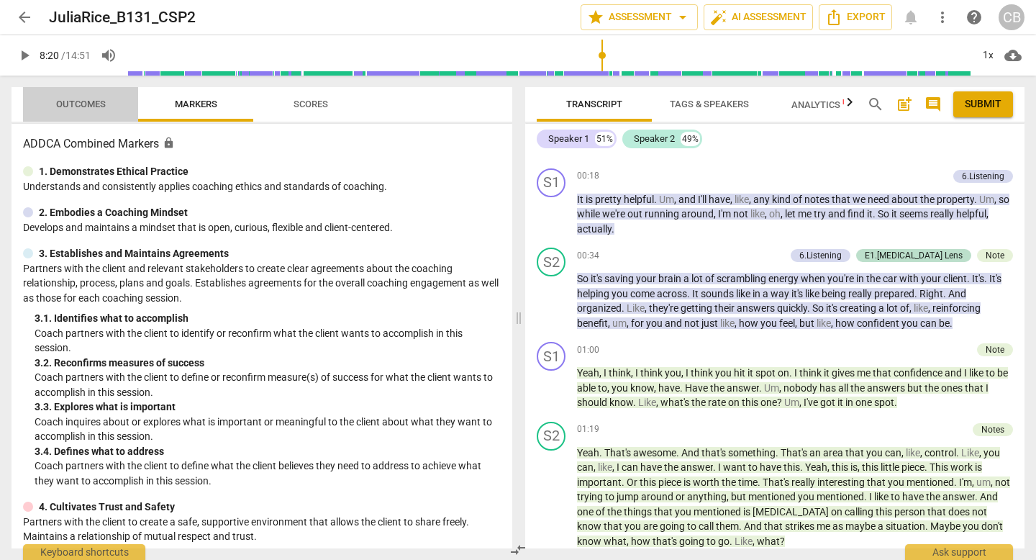
click at [98, 102] on span "Outcomes" at bounding box center [81, 104] width 50 height 11
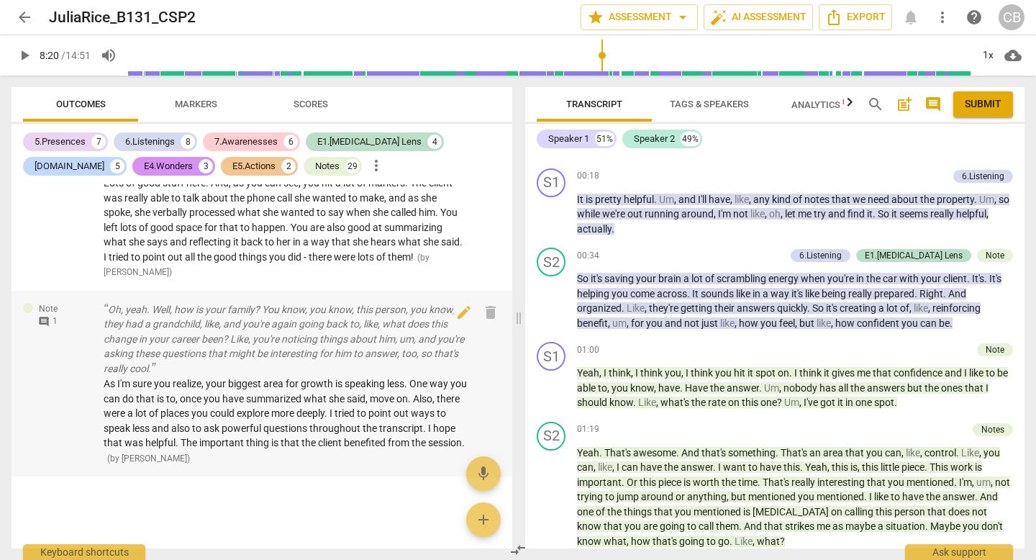
scroll to position [10101, 0]
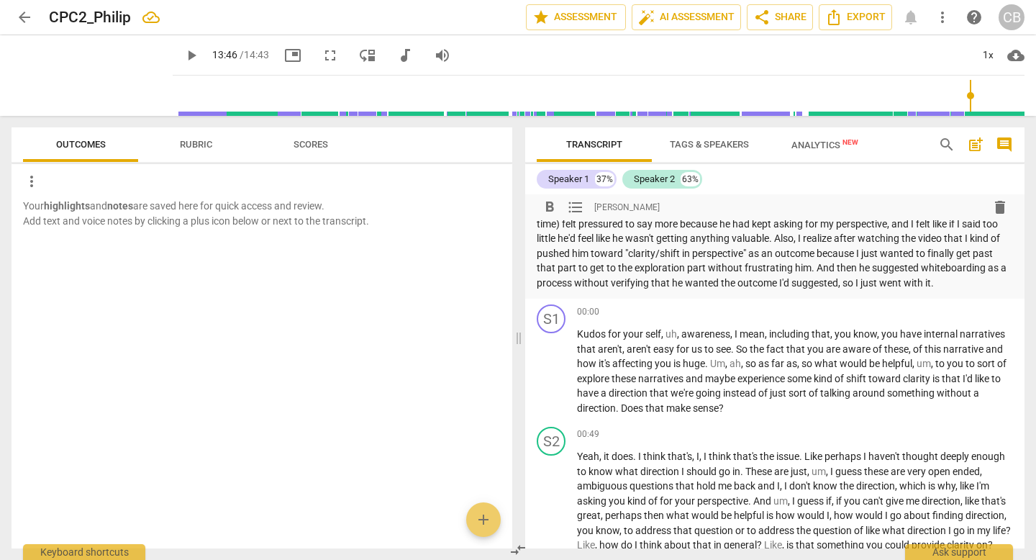
scroll to position [154, 0]
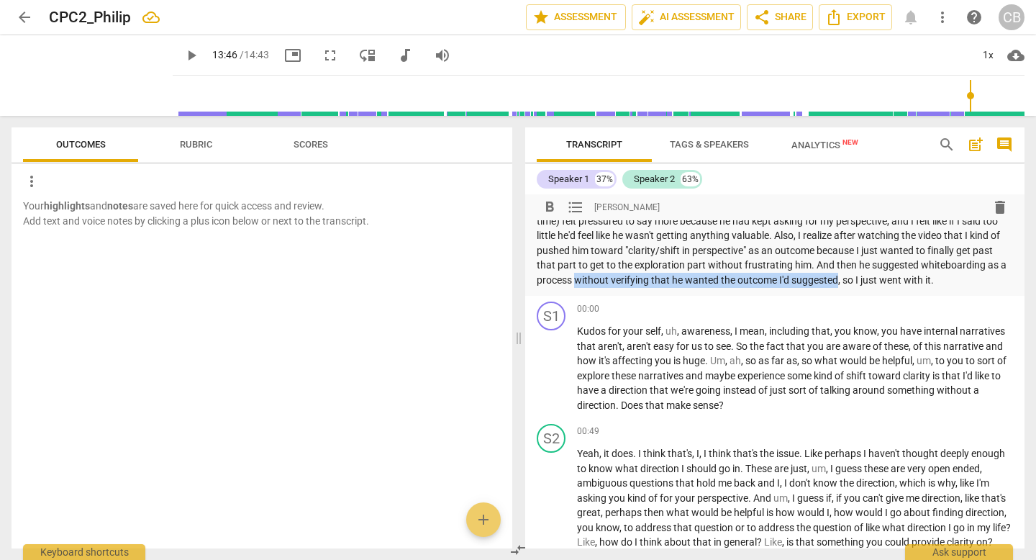
drag, startPoint x: 756, startPoint y: 382, endPoint x: 665, endPoint y: 402, distance: 93.6
click at [665, 287] on p "I noticed that in this session I talk a lot more than I needed to, I think part…" at bounding box center [775, 243] width 476 height 89
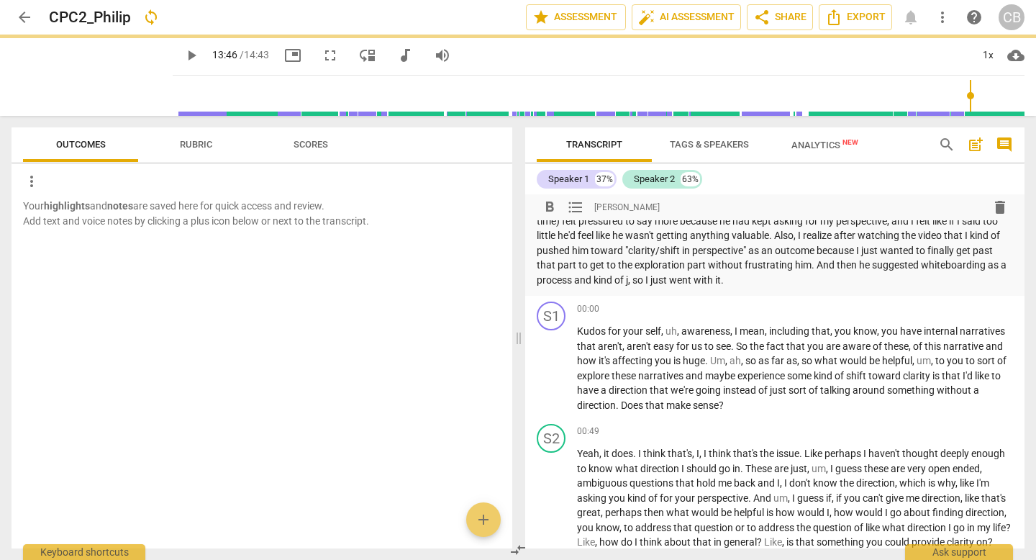
type input "826"
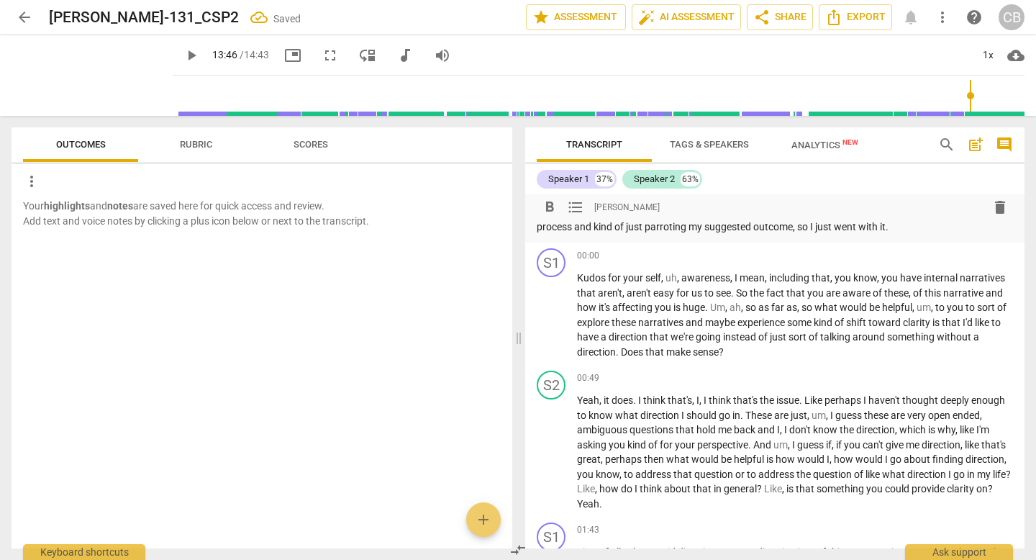
scroll to position [212, 0]
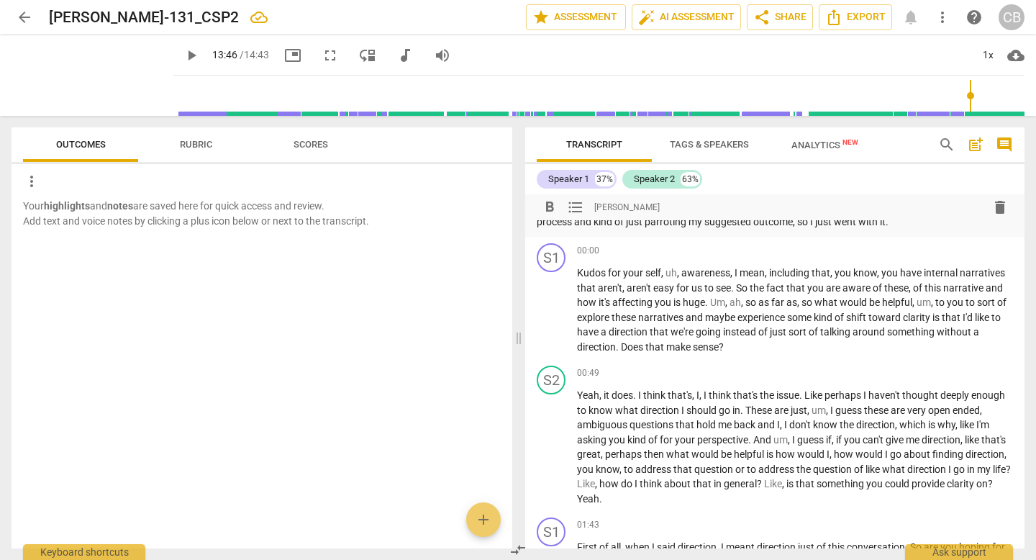
click at [728, 229] on p "I noticed that in this session I talk a lot more than I needed to, I think part…" at bounding box center [775, 184] width 476 height 89
click at [607, 229] on p "I noticed that in this session I talk a lot more than I needed to, I think part…" at bounding box center [775, 184] width 476 height 89
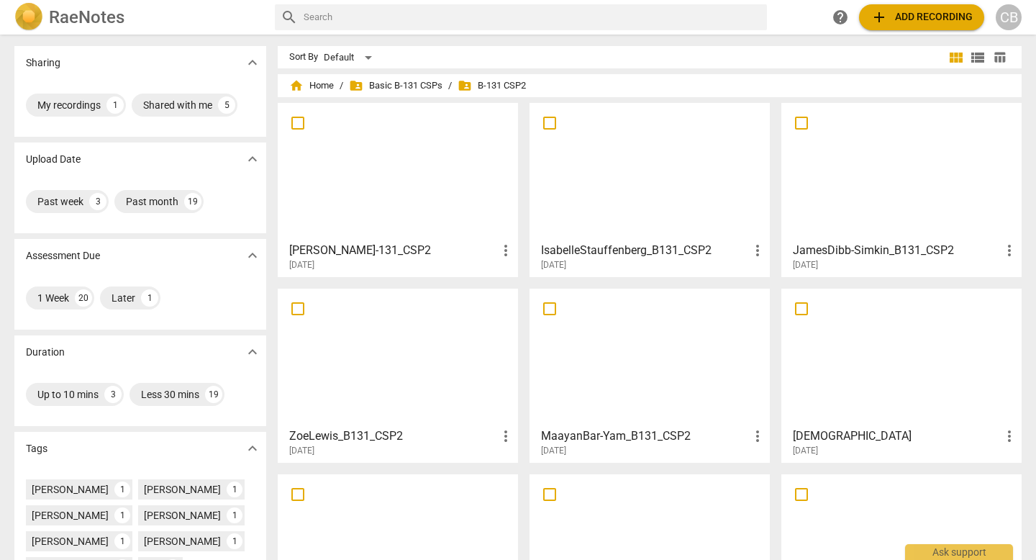
click at [685, 192] on div at bounding box center [650, 171] width 230 height 127
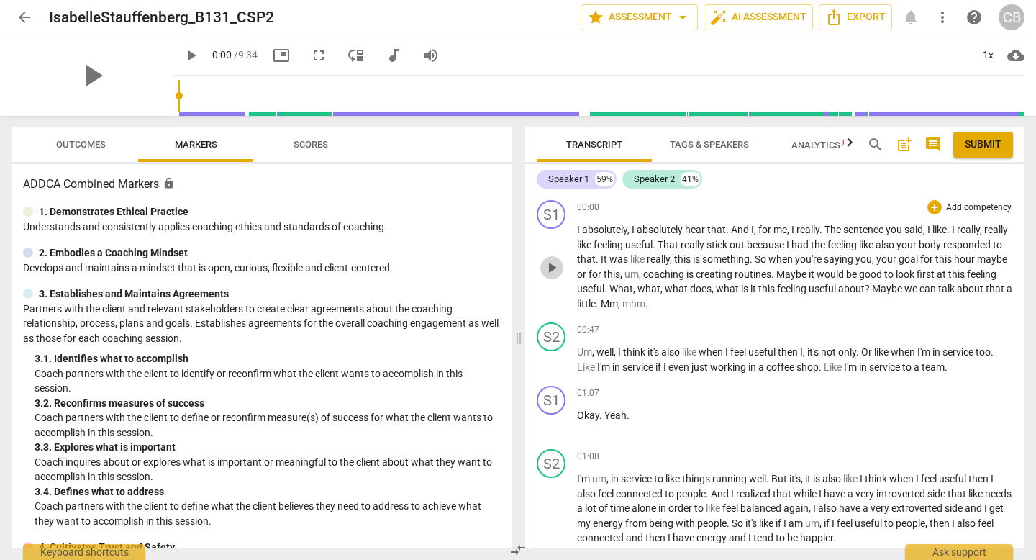
click at [549, 276] on span "play_arrow" at bounding box center [551, 267] width 17 height 17
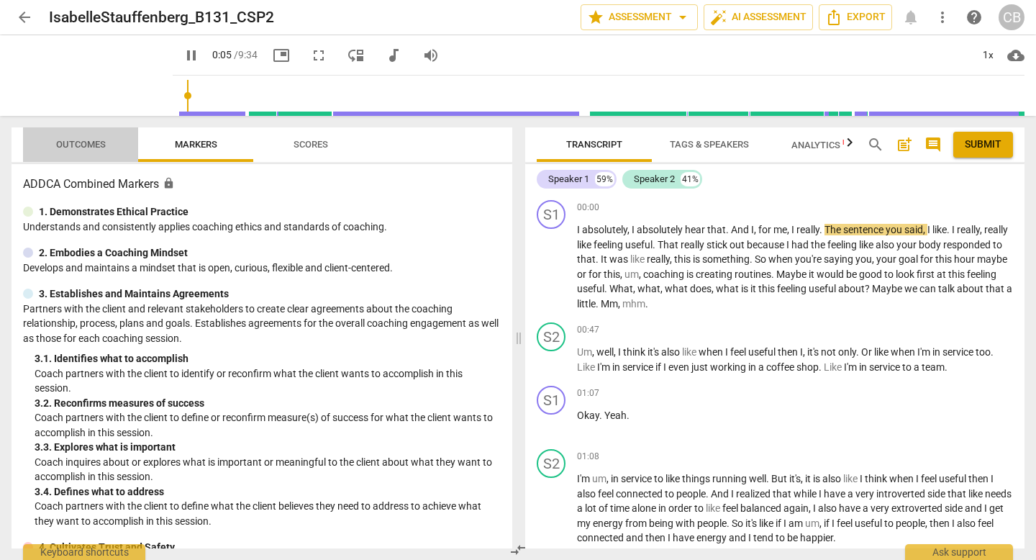
click at [97, 141] on span "Outcomes" at bounding box center [81, 144] width 50 height 11
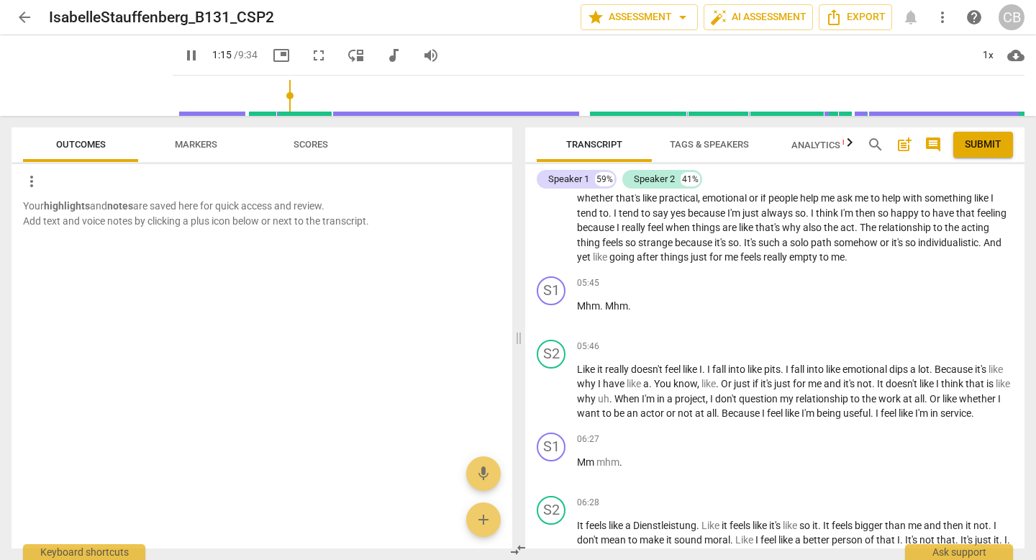
scroll to position [704, 0]
click at [810, 80] on span "you" at bounding box center [819, 74] width 19 height 12
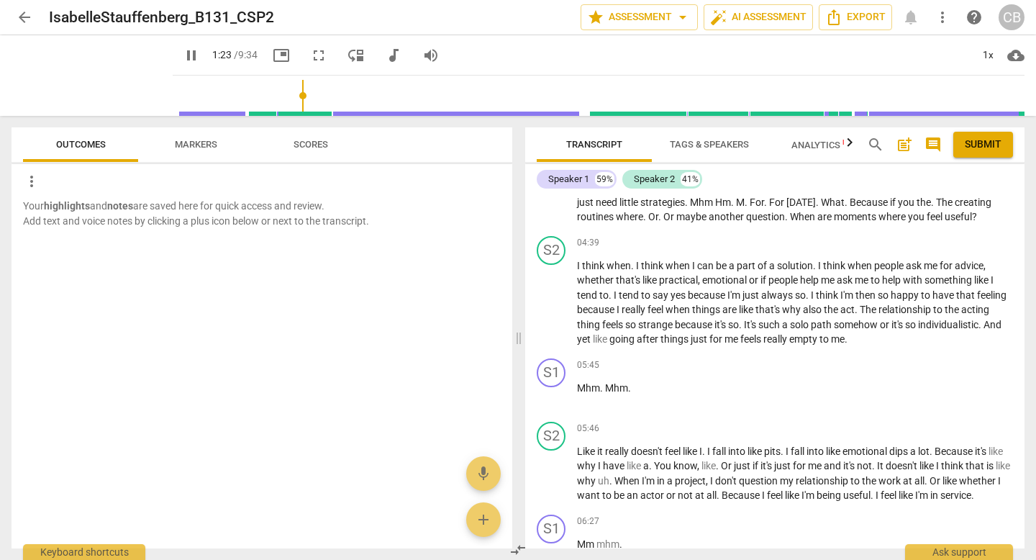
scroll to position [536, 0]
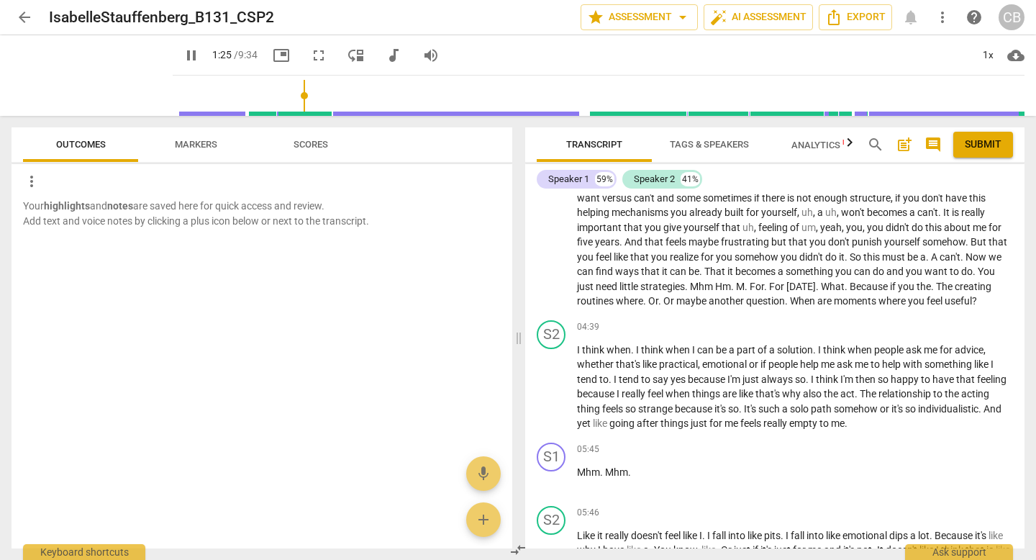
click at [551, 186] on span "pause" at bounding box center [551, 176] width 17 height 17
click at [551, 186] on span "play_arrow" at bounding box center [551, 176] width 17 height 17
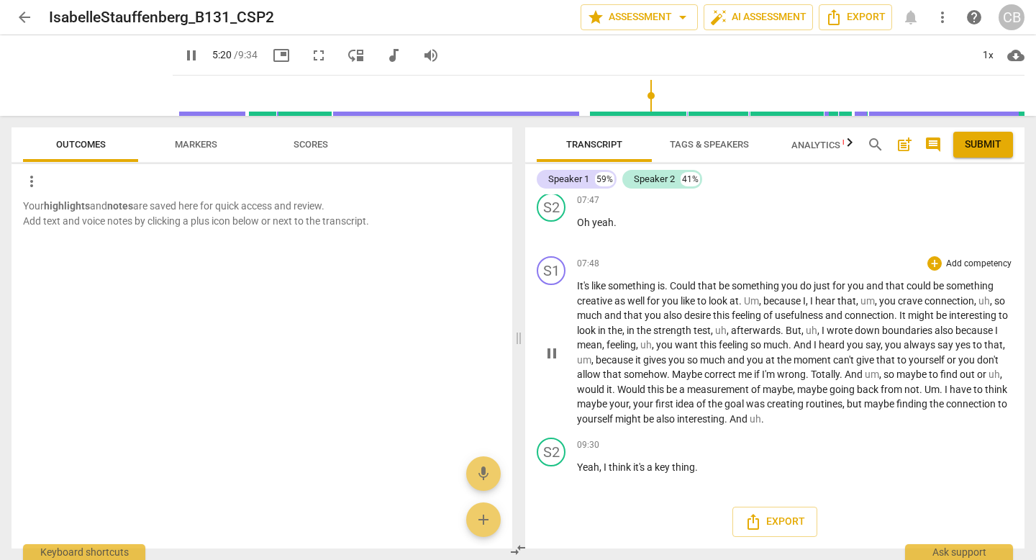
scroll to position [1964, 0]
click at [551, 350] on span "pause" at bounding box center [551, 353] width 17 height 17
click at [551, 350] on span "play_arrow" at bounding box center [551, 353] width 17 height 17
type input "502"
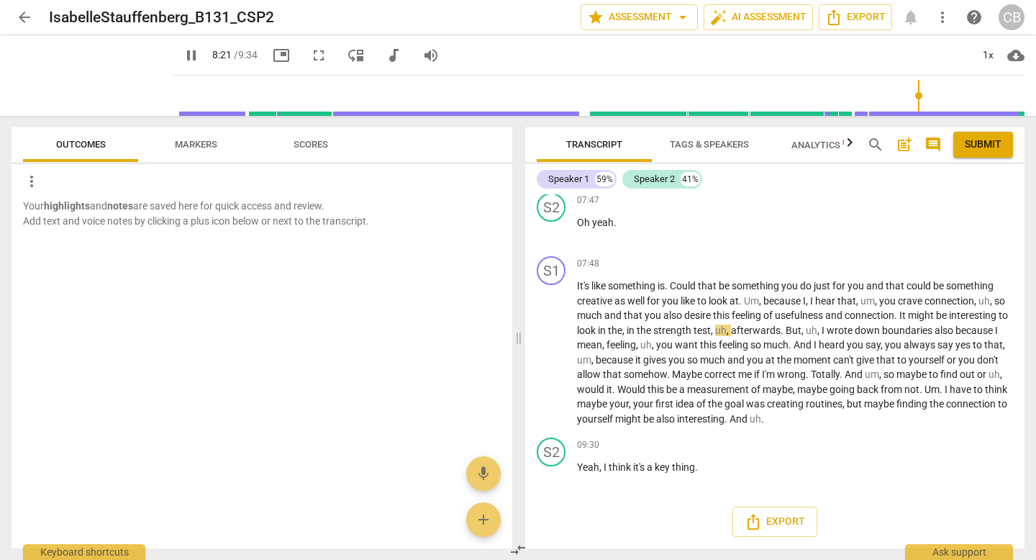
click at [26, 12] on span "arrow_back" at bounding box center [24, 17] width 17 height 17
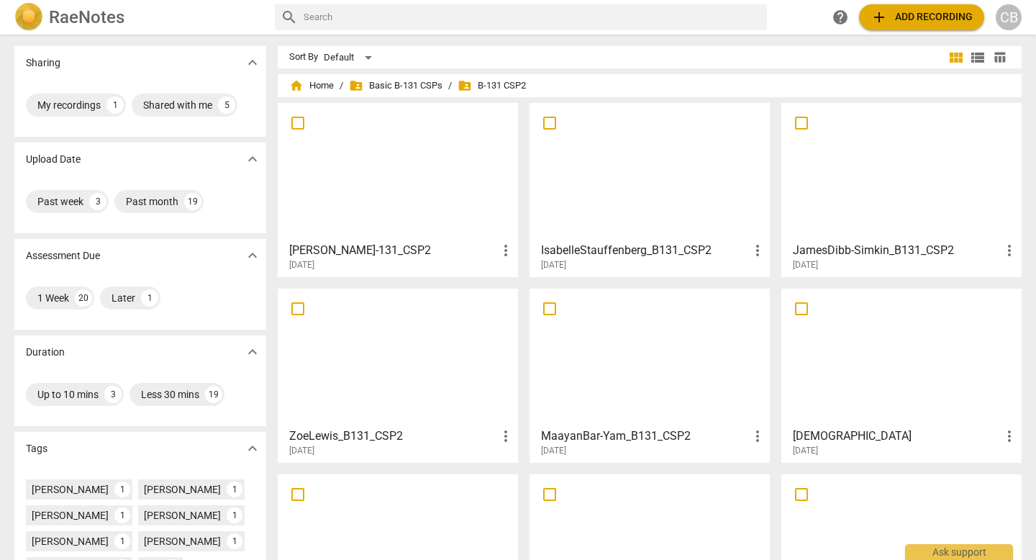
scroll to position [1, 0]
click at [851, 186] on div at bounding box center [902, 170] width 230 height 127
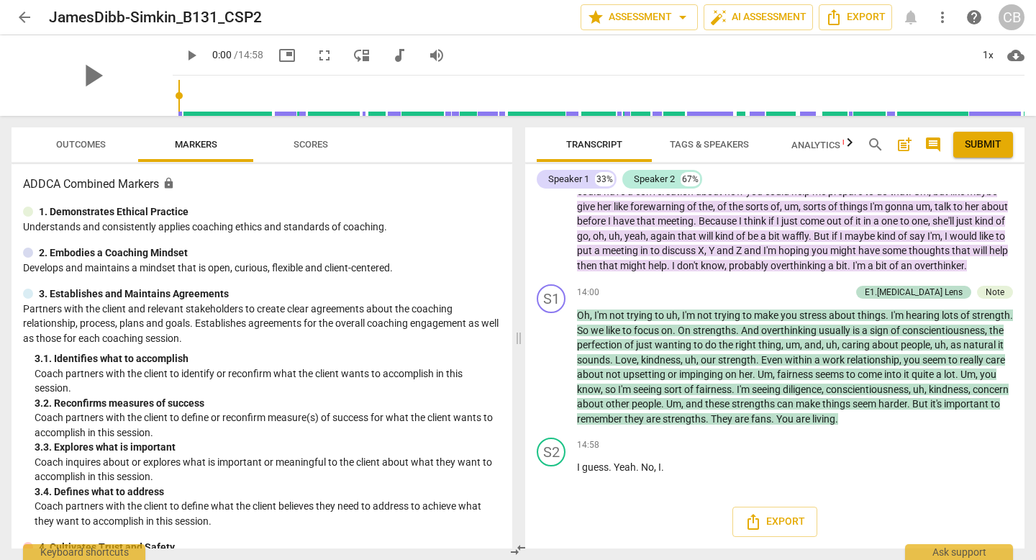
scroll to position [4217, 0]
click at [100, 140] on span "Outcomes" at bounding box center [81, 144] width 50 height 11
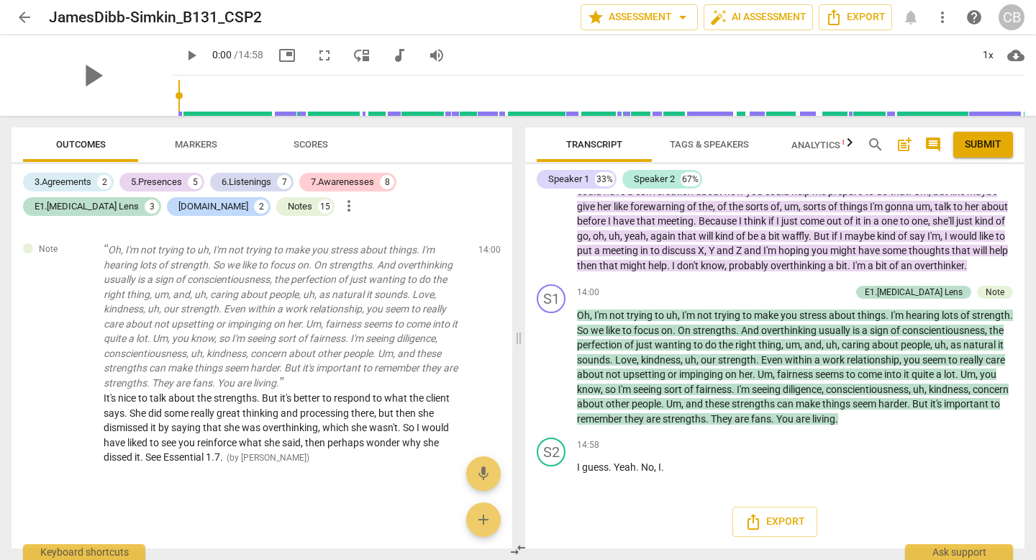
scroll to position [7560, 0]
click at [25, 19] on span "arrow_back" at bounding box center [24, 17] width 17 height 17
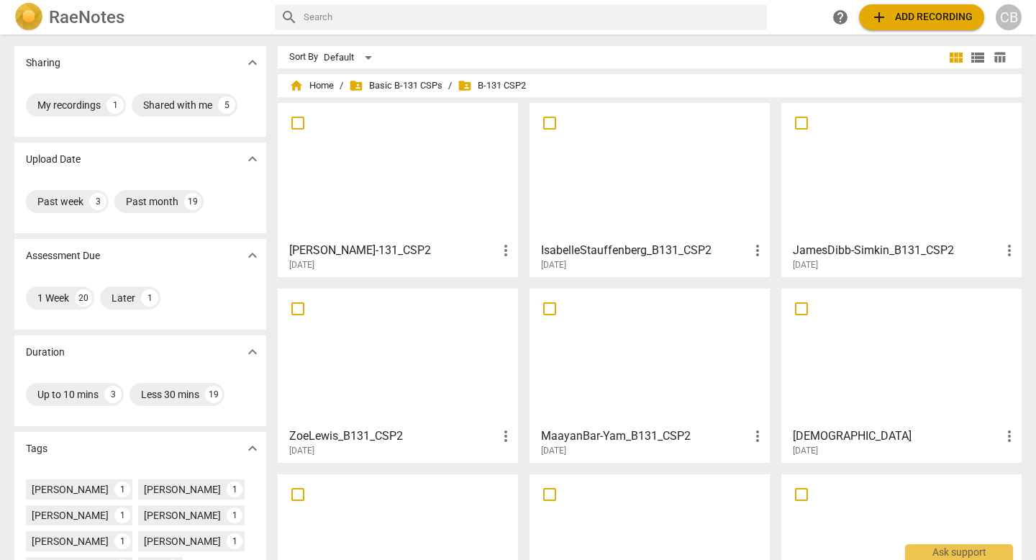
click at [378, 389] on div at bounding box center [398, 357] width 230 height 127
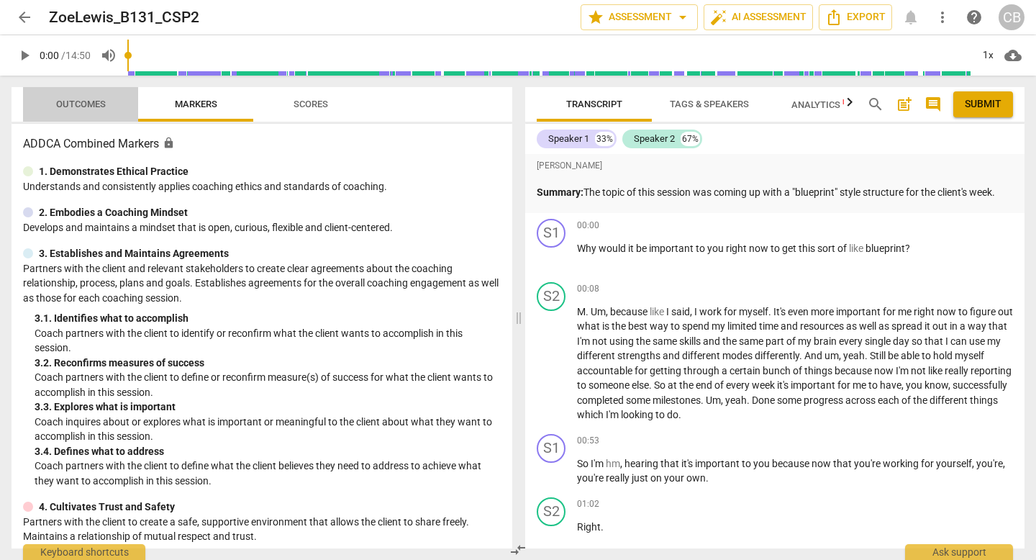
click at [94, 107] on span "Outcomes" at bounding box center [81, 104] width 50 height 11
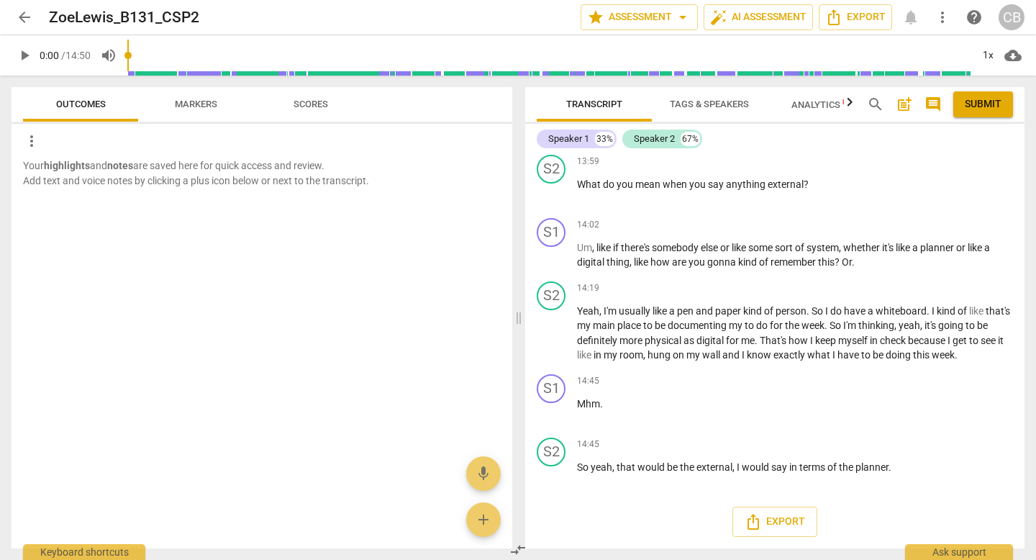
scroll to position [5960, 0]
click at [25, 16] on span "arrow_back" at bounding box center [24, 17] width 17 height 17
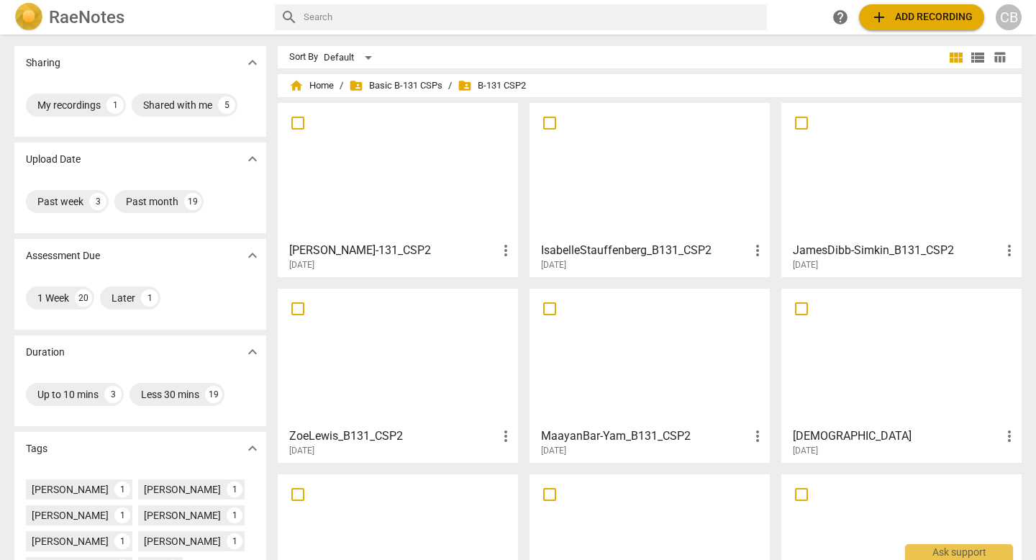
click at [608, 353] on div at bounding box center [650, 357] width 230 height 127
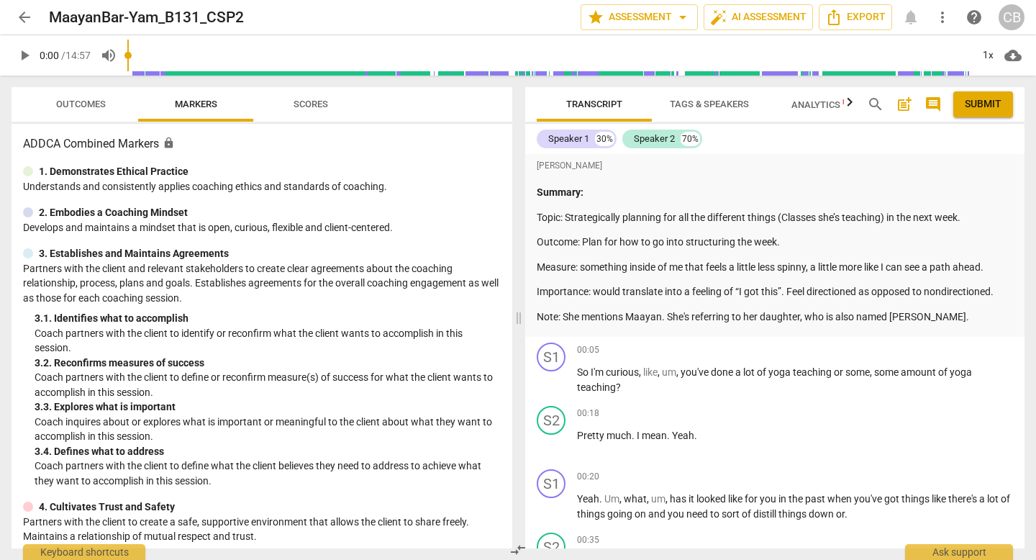
click at [81, 101] on span "Outcomes" at bounding box center [81, 104] width 50 height 11
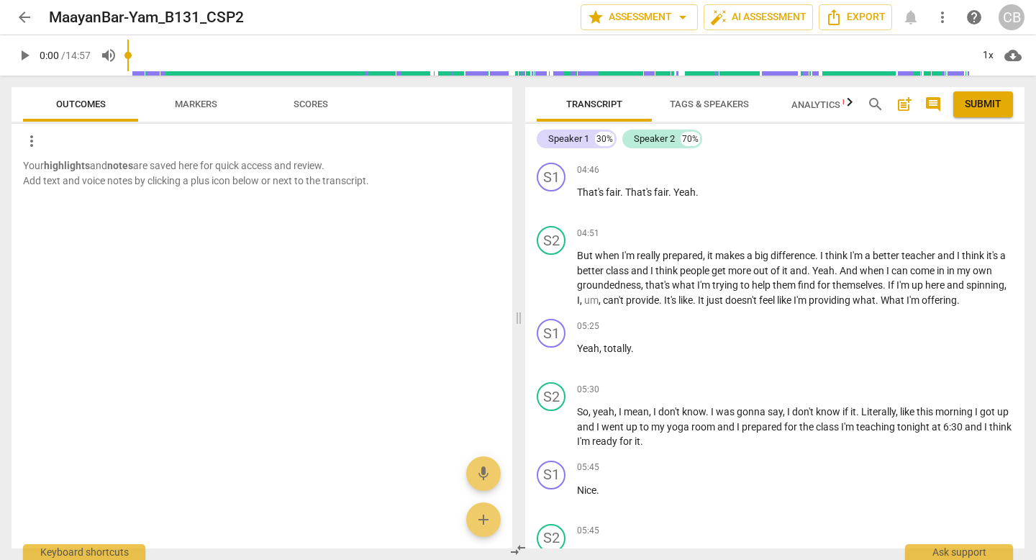
scroll to position [938, 0]
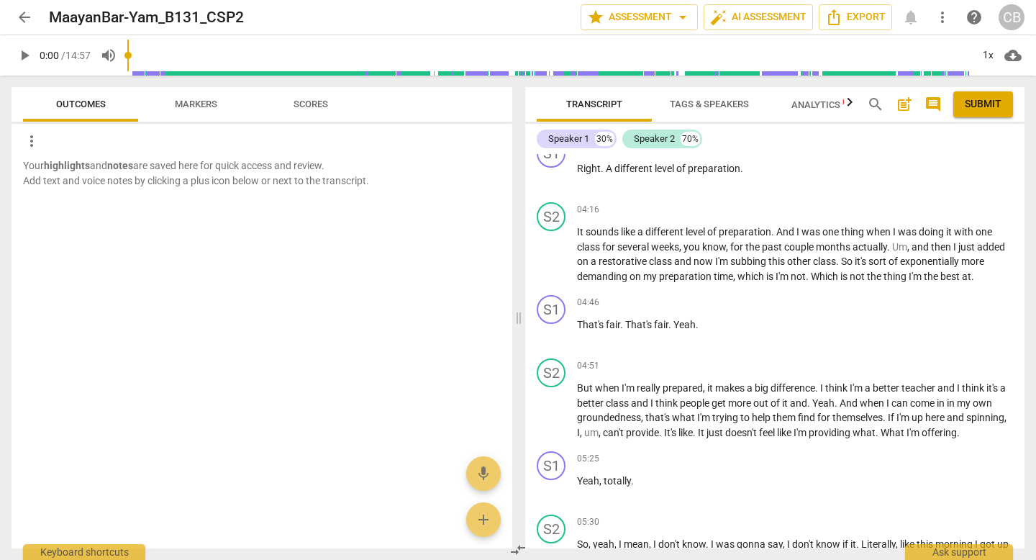
click at [22, 14] on span "arrow_back" at bounding box center [24, 17] width 17 height 17
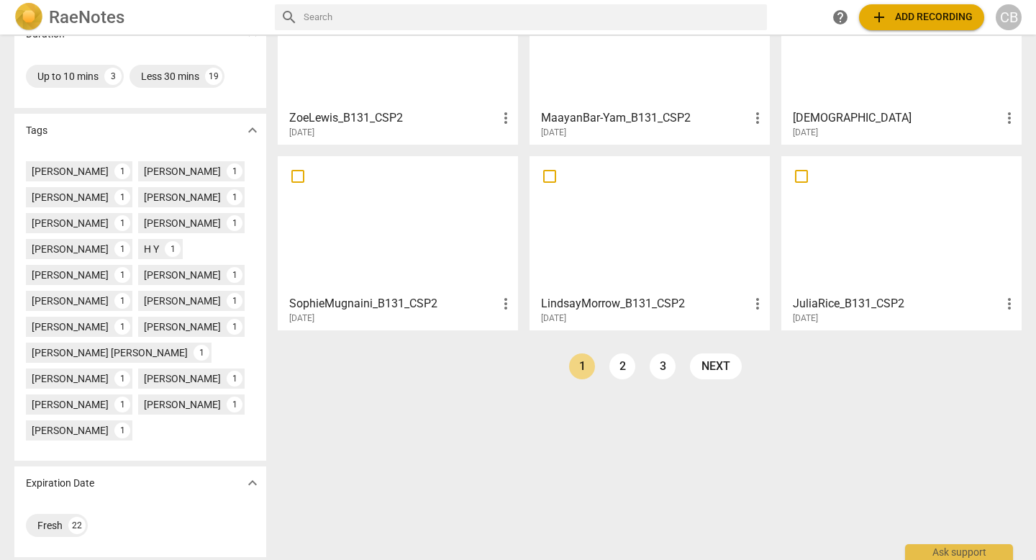
scroll to position [321, 0]
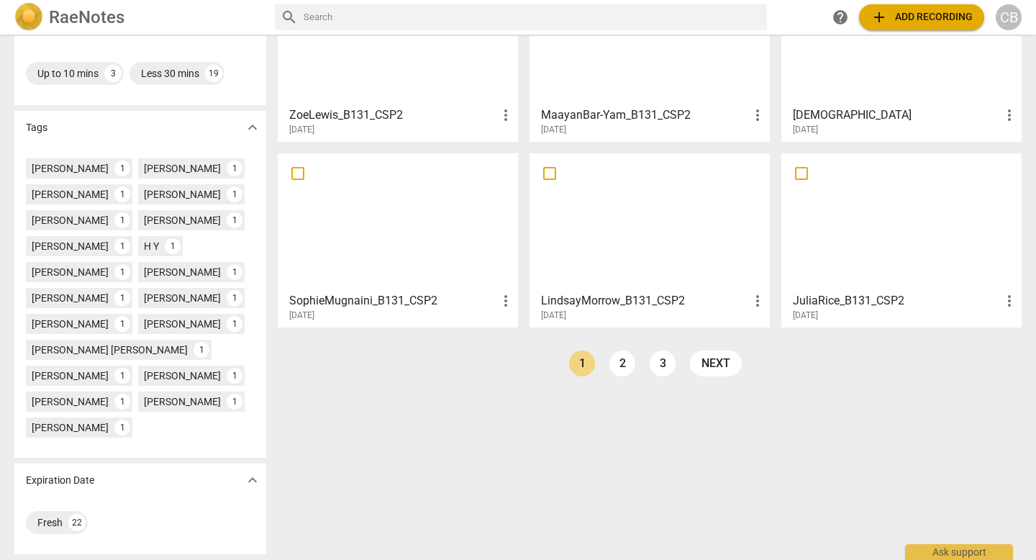
click at [432, 296] on h3 "SophieMugnaini_B131_CSP2" at bounding box center [393, 300] width 208 height 17
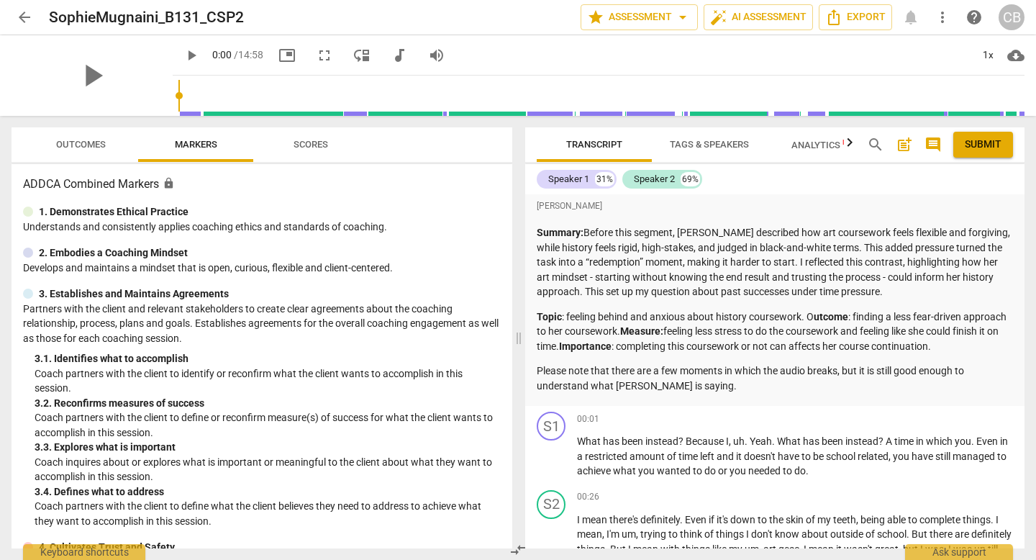
click at [106, 139] on span "Outcomes" at bounding box center [81, 144] width 50 height 11
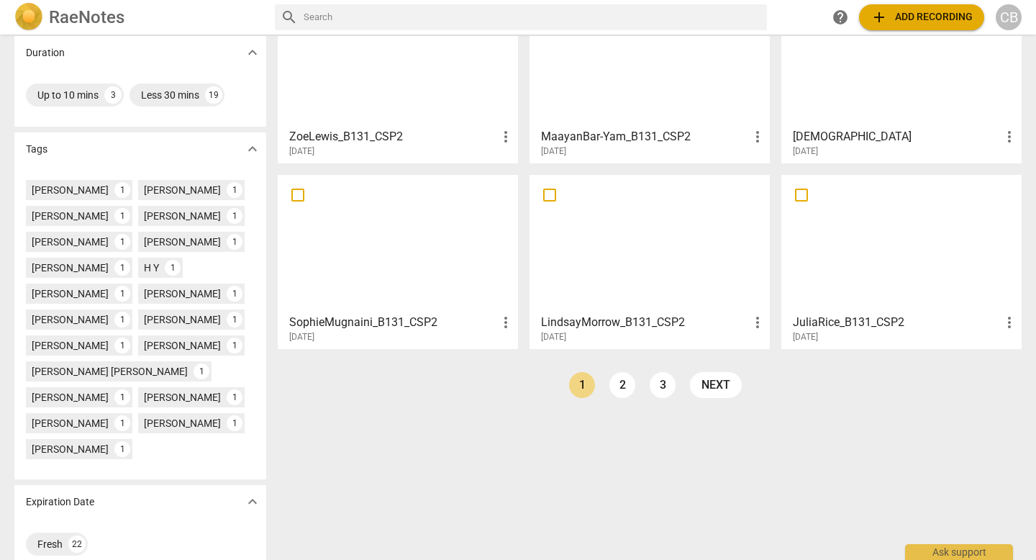
scroll to position [321, 0]
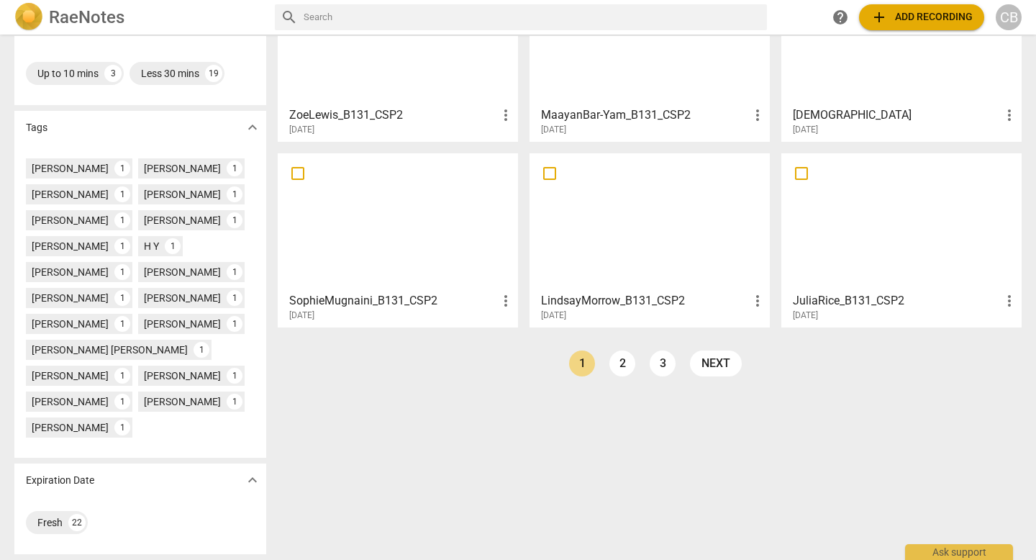
click at [612, 266] on div at bounding box center [650, 221] width 230 height 127
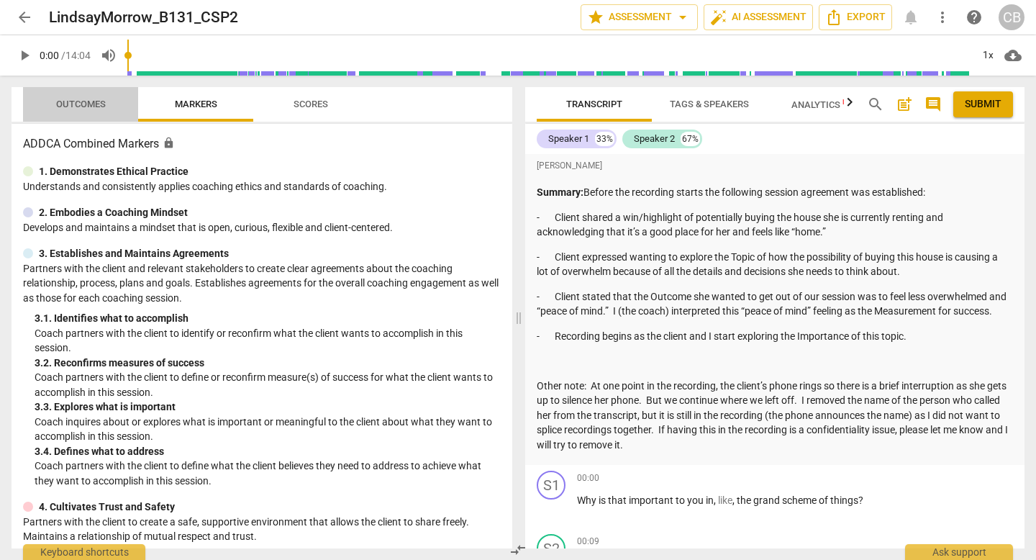
click at [79, 102] on span "Outcomes" at bounding box center [81, 104] width 50 height 11
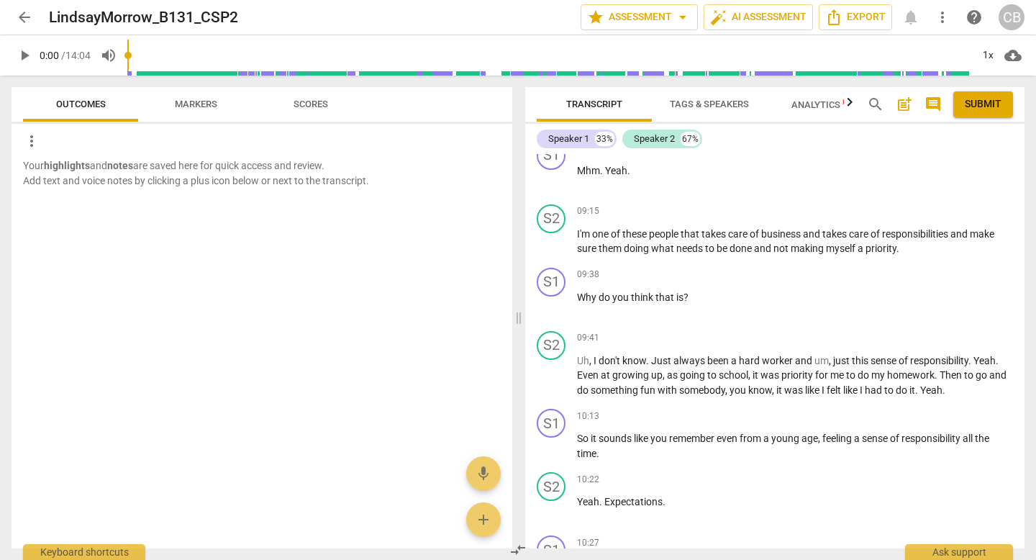
scroll to position [3161, 0]
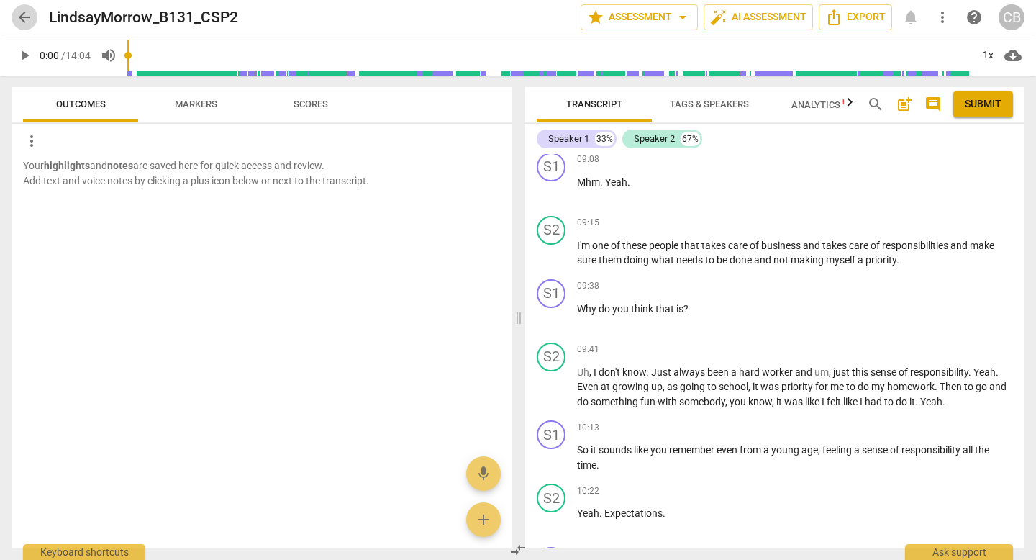
click at [22, 20] on span "arrow_back" at bounding box center [24, 17] width 17 height 17
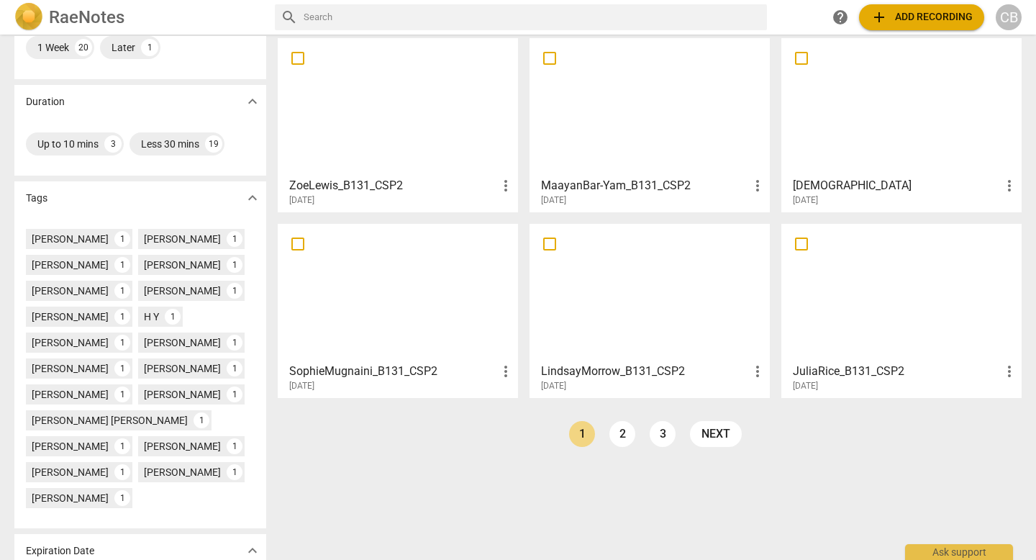
scroll to position [321, 0]
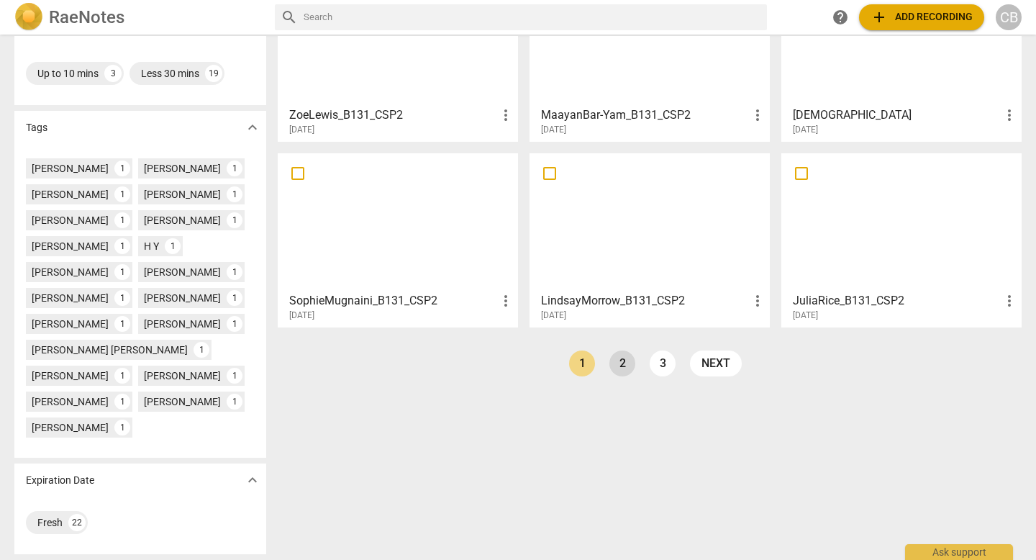
click at [619, 361] on link "2" at bounding box center [623, 363] width 26 height 26
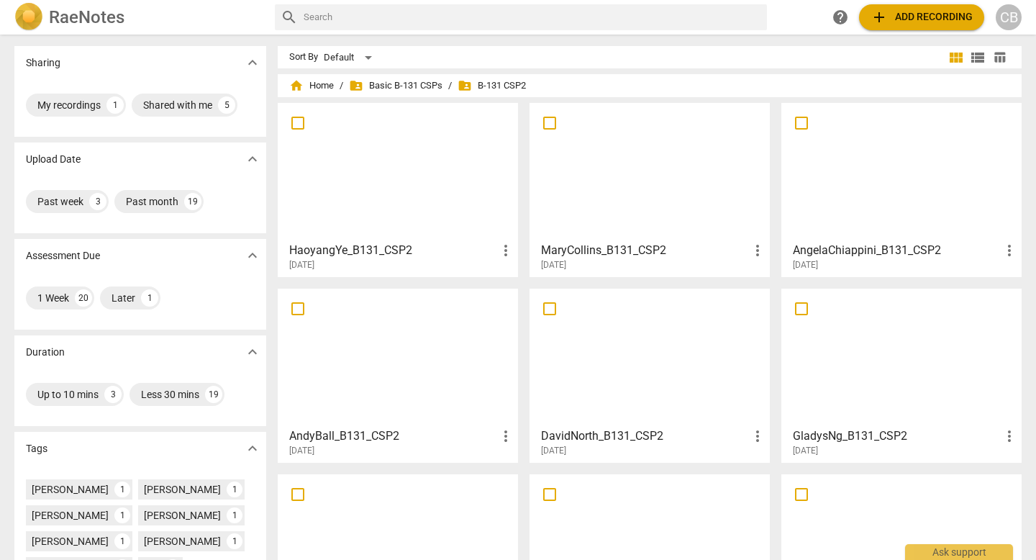
click at [391, 190] on div at bounding box center [398, 171] width 230 height 127
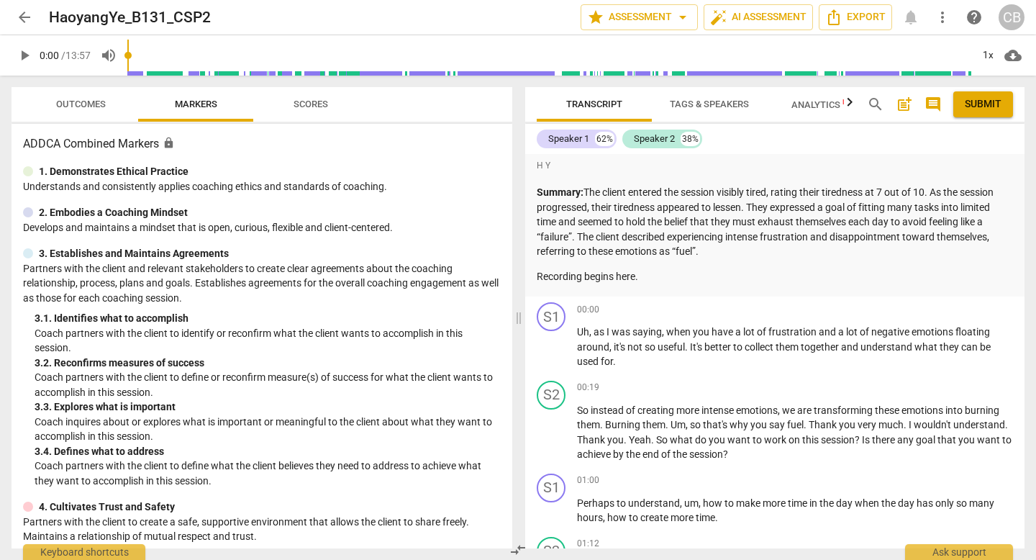
click at [83, 105] on span "Outcomes" at bounding box center [81, 104] width 50 height 11
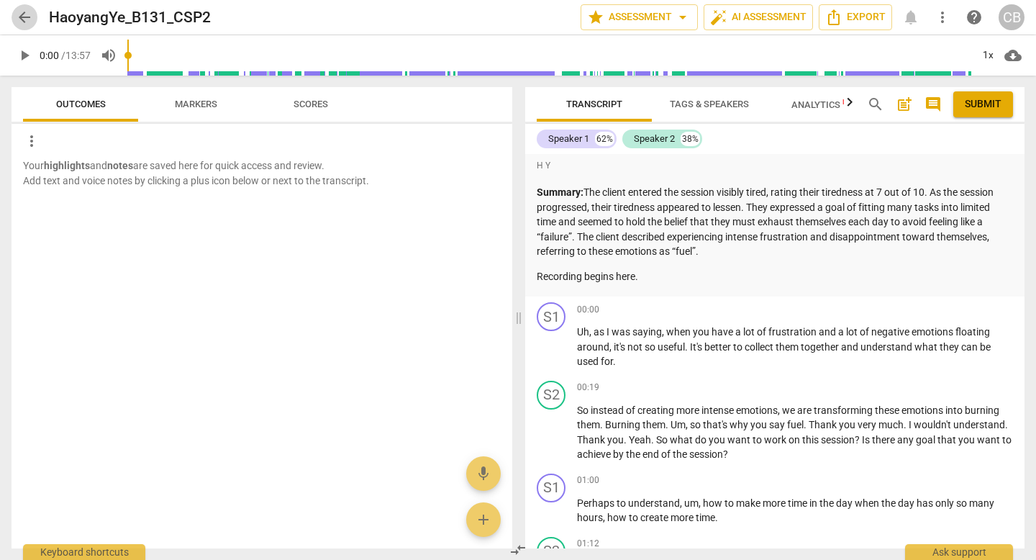
click at [21, 22] on span "arrow_back" at bounding box center [24, 17] width 17 height 17
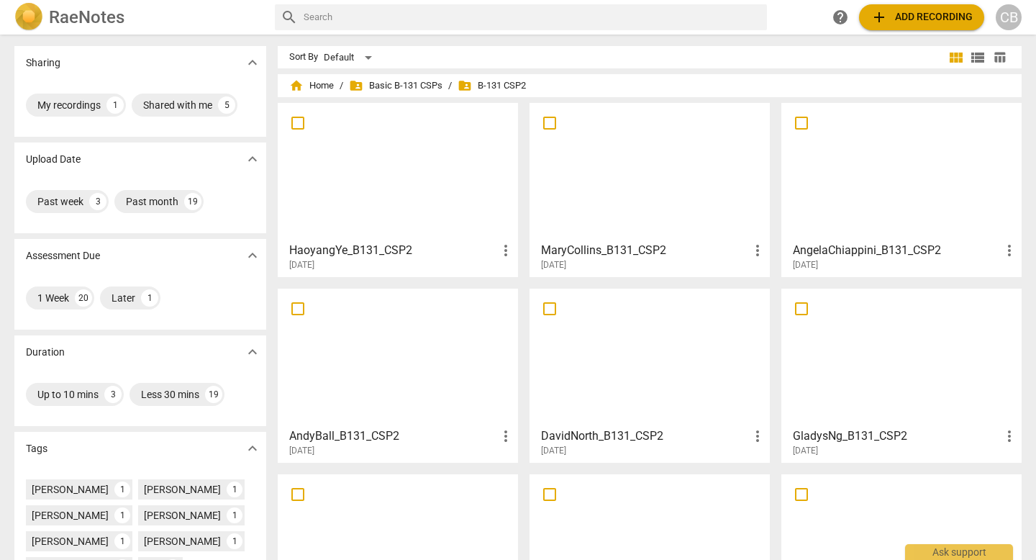
click at [647, 204] on div at bounding box center [650, 171] width 230 height 127
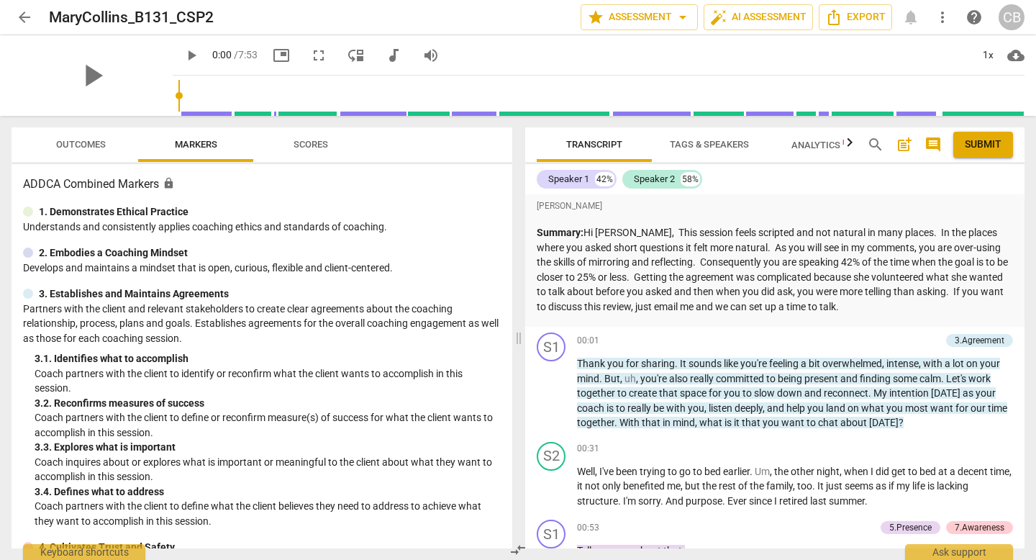
click at [92, 141] on span "Outcomes" at bounding box center [81, 144] width 50 height 11
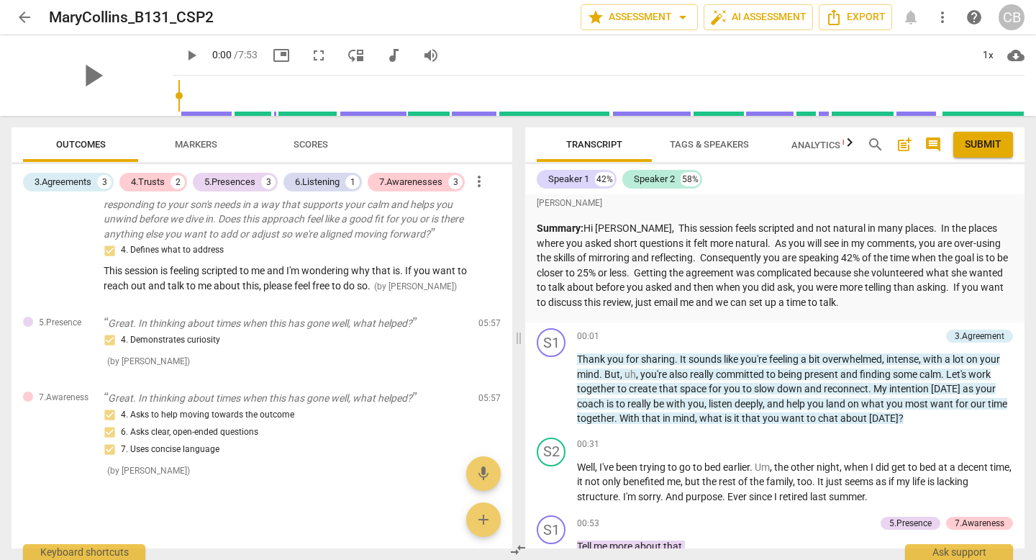
scroll to position [1689, 0]
